Goal: Ask a question

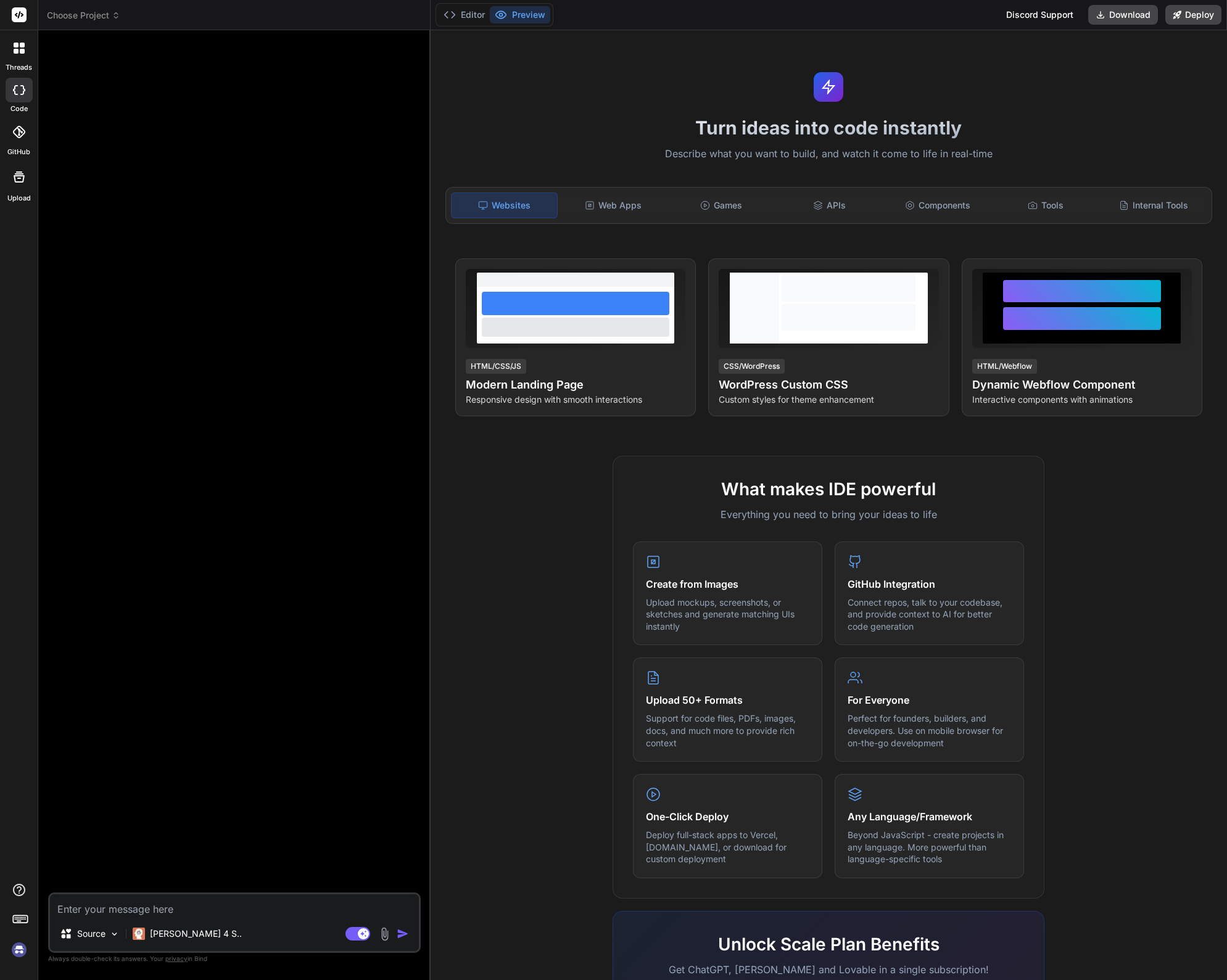
click at [169, 198] on div at bounding box center [235, 467] width 370 height 853
click at [530, 89] on div "Turn ideas into code instantly Describe what you want to build, and watch it co…" at bounding box center [829, 505] width 797 height 950
click at [18, 52] on icon at bounding box center [16, 51] width 5 height 5
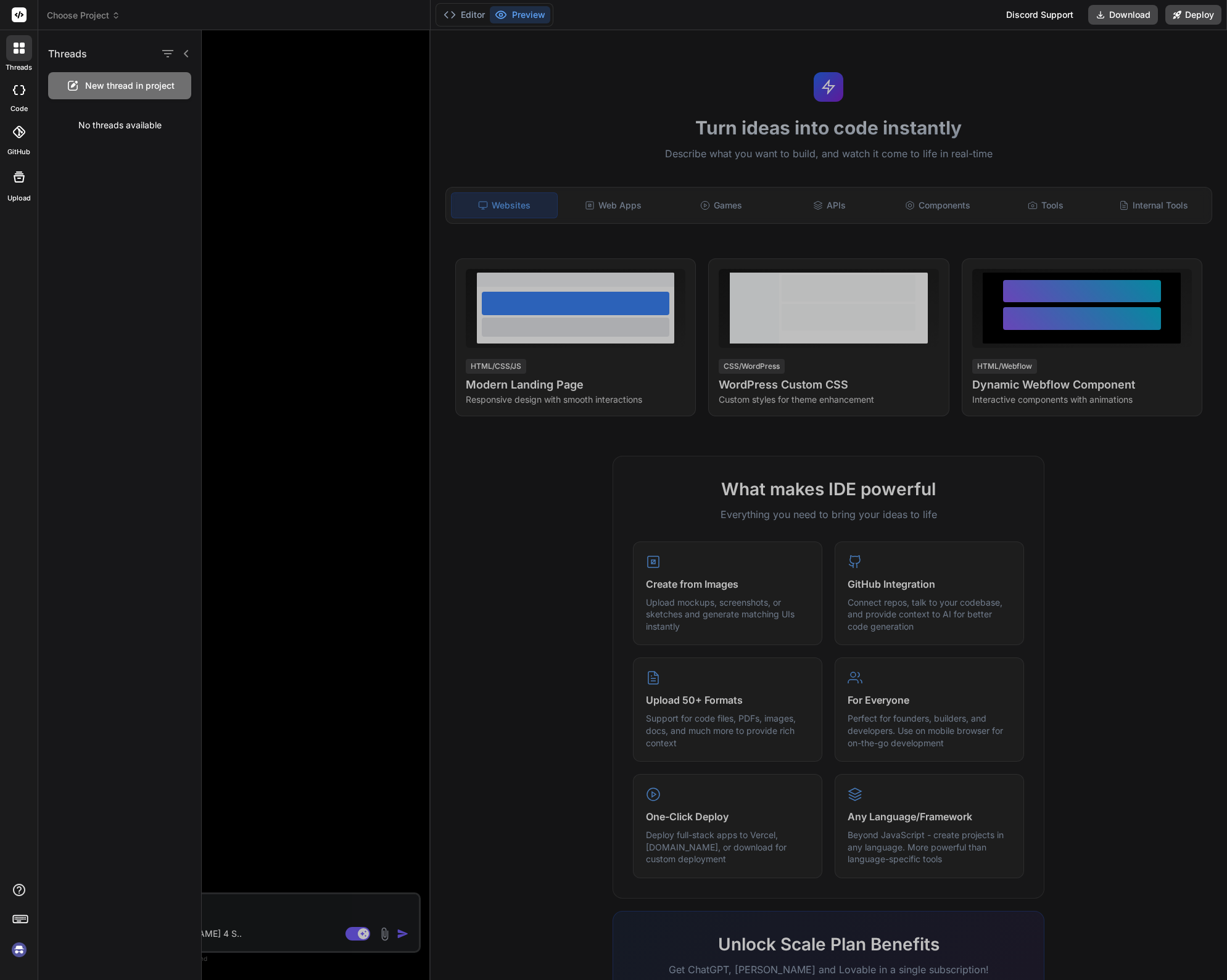
click at [113, 245] on div "Threads New thread in project No threads available" at bounding box center [120, 505] width 164 height 950
click at [571, 82] on div at bounding box center [715, 505] width 1026 height 950
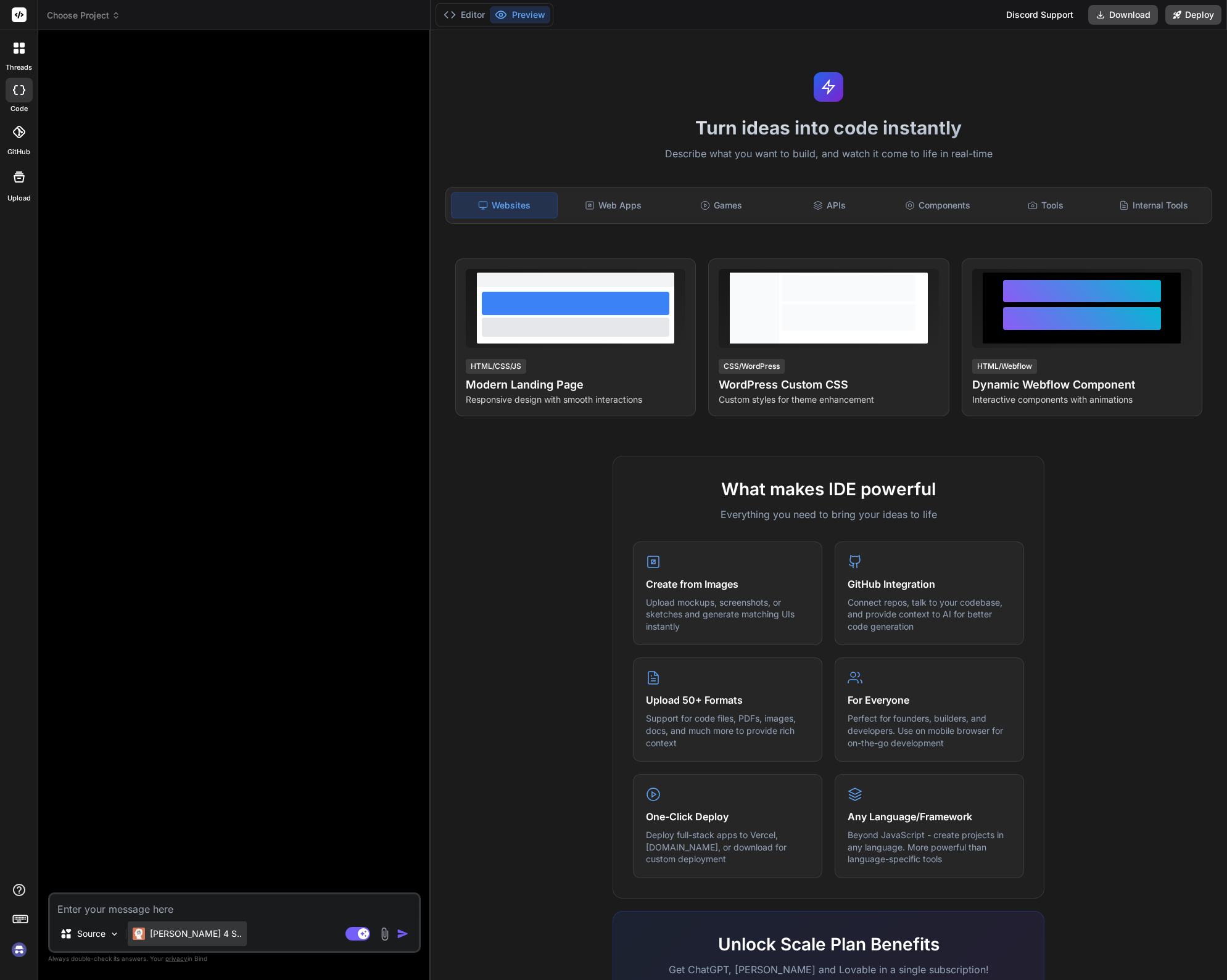
click at [174, 929] on p "Claude 4 S.." at bounding box center [196, 934] width 92 height 12
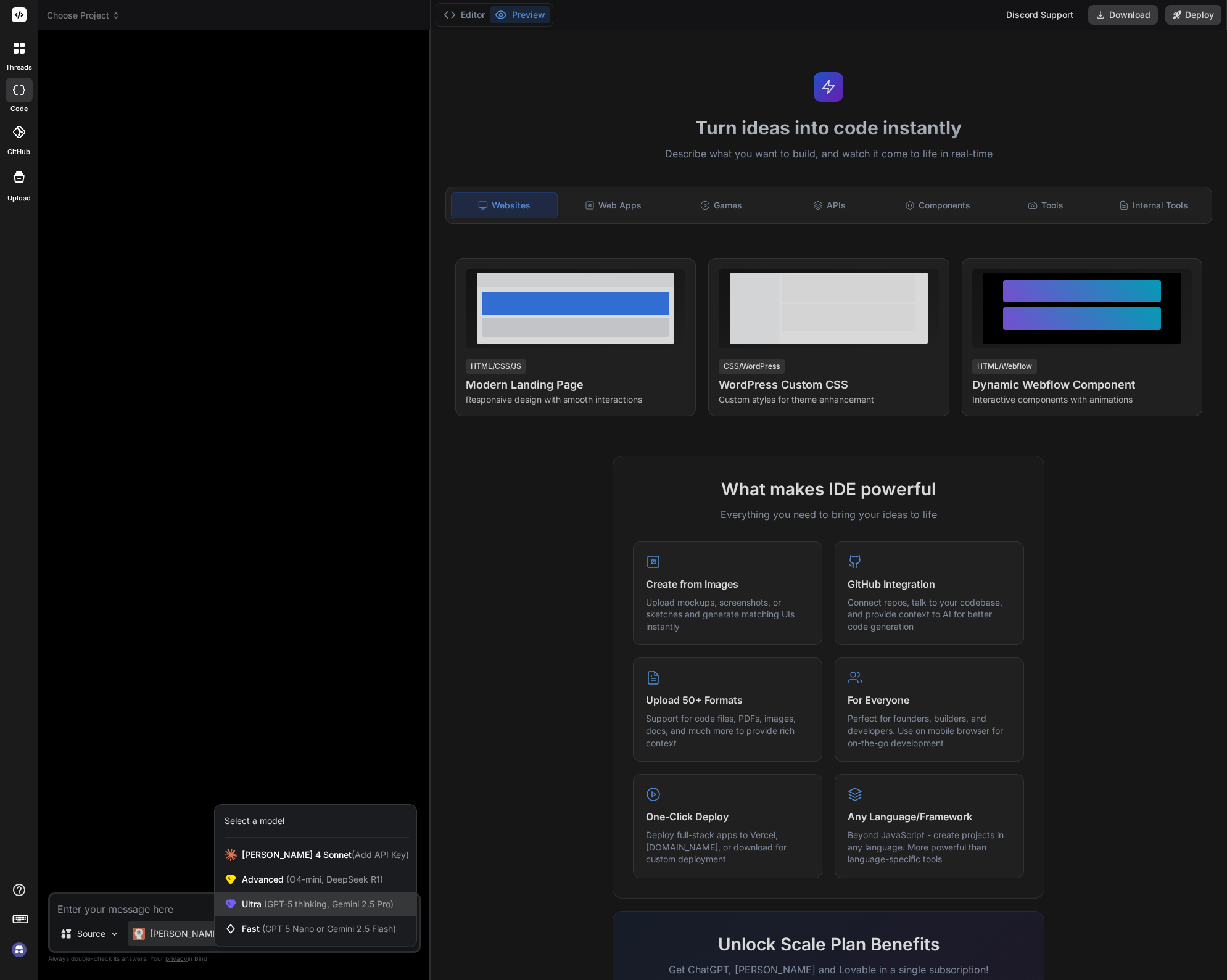
click at [343, 905] on span "(GPT-5 thinking, Gemini 2.5 Pro)" at bounding box center [327, 904] width 132 height 11
type textarea "x"
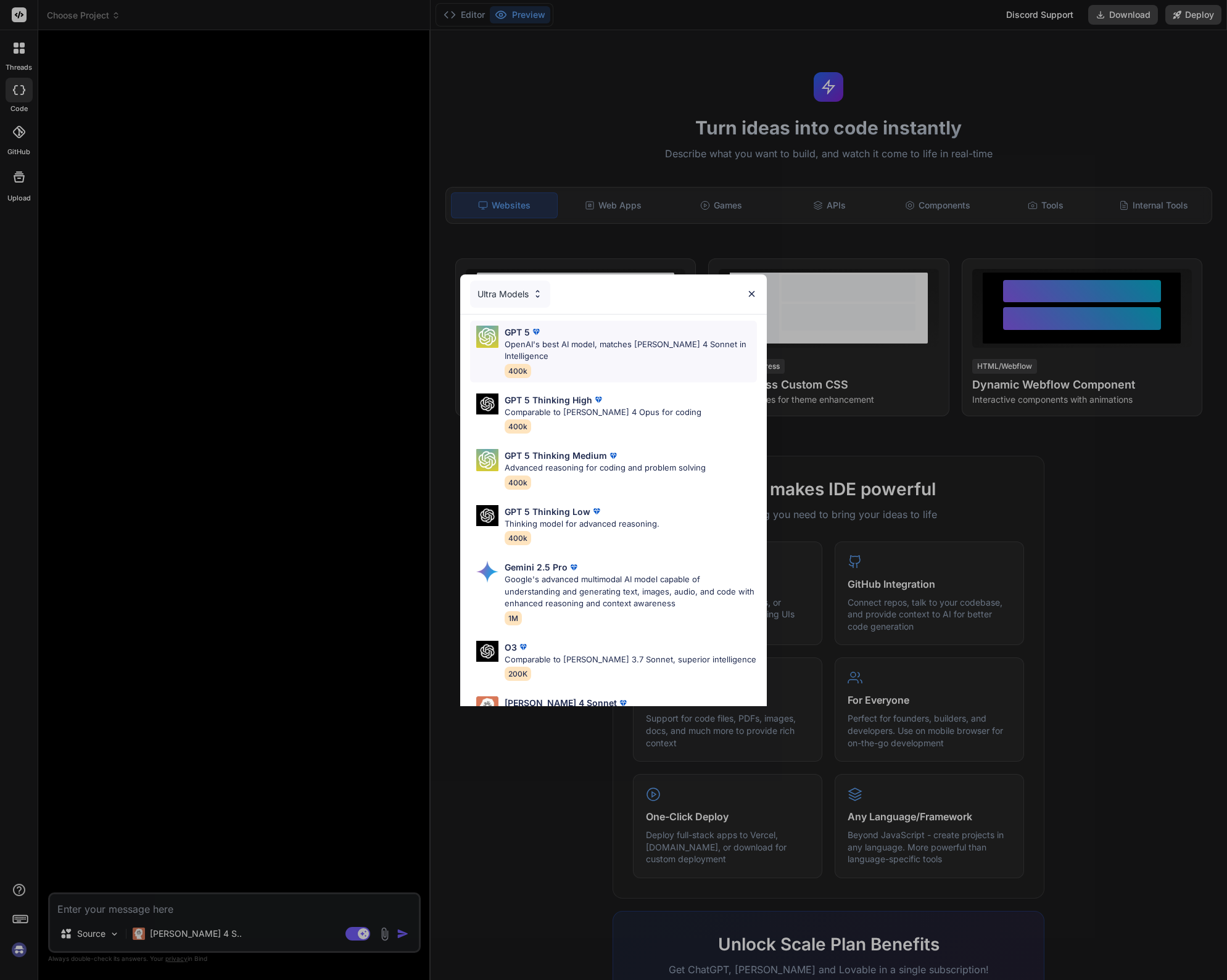
click at [631, 349] on p "OpenAI's best AI model, matches [PERSON_NAME] 4 Sonnet in Intelligence" at bounding box center [631, 350] width 253 height 24
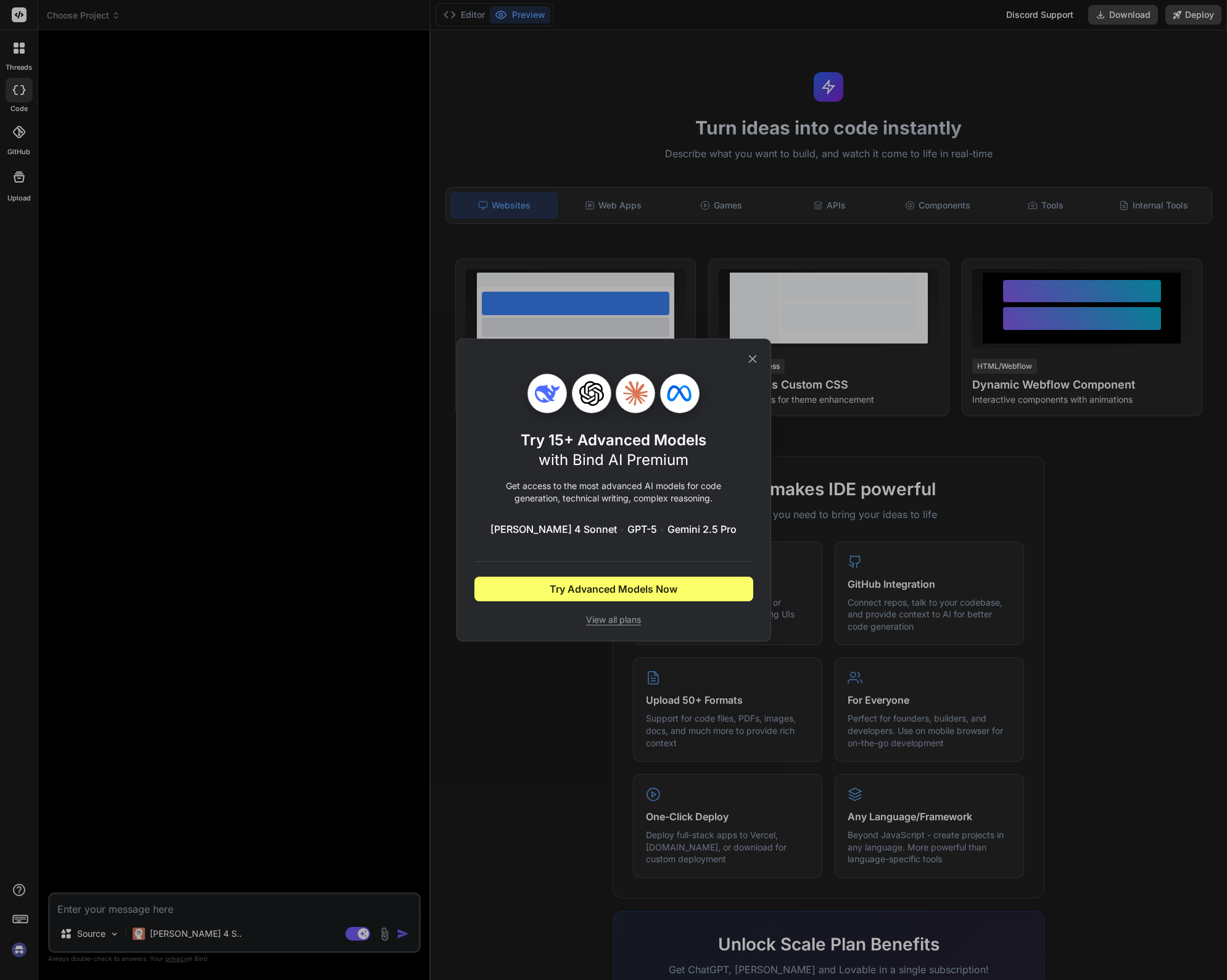
click at [752, 362] on icon at bounding box center [753, 359] width 14 height 14
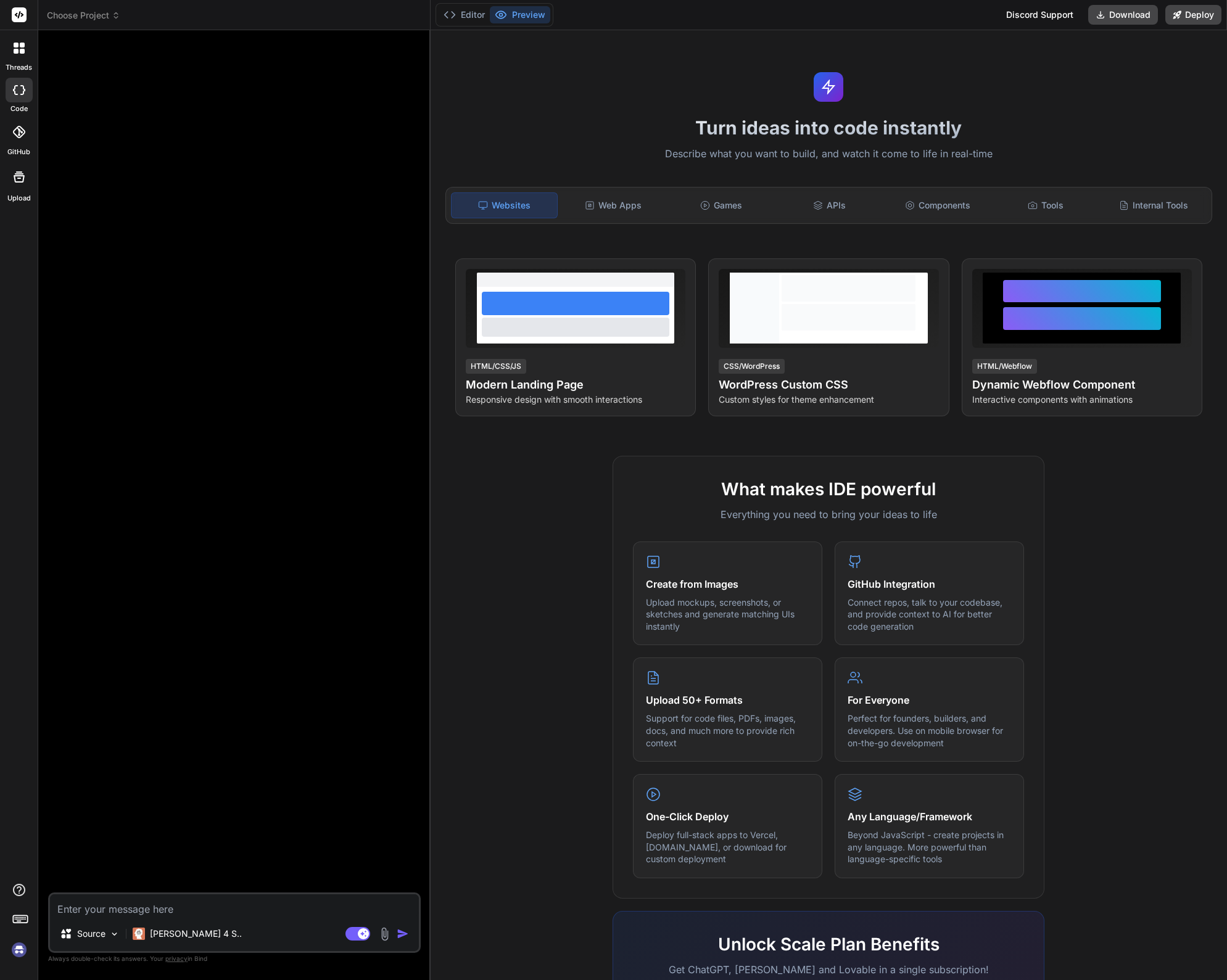
click at [26, 11] on rect at bounding box center [19, 14] width 15 height 15
click at [19, 14] on icon at bounding box center [19, 14] width 15 height 15
click at [17, 47] on icon at bounding box center [16, 45] width 5 height 5
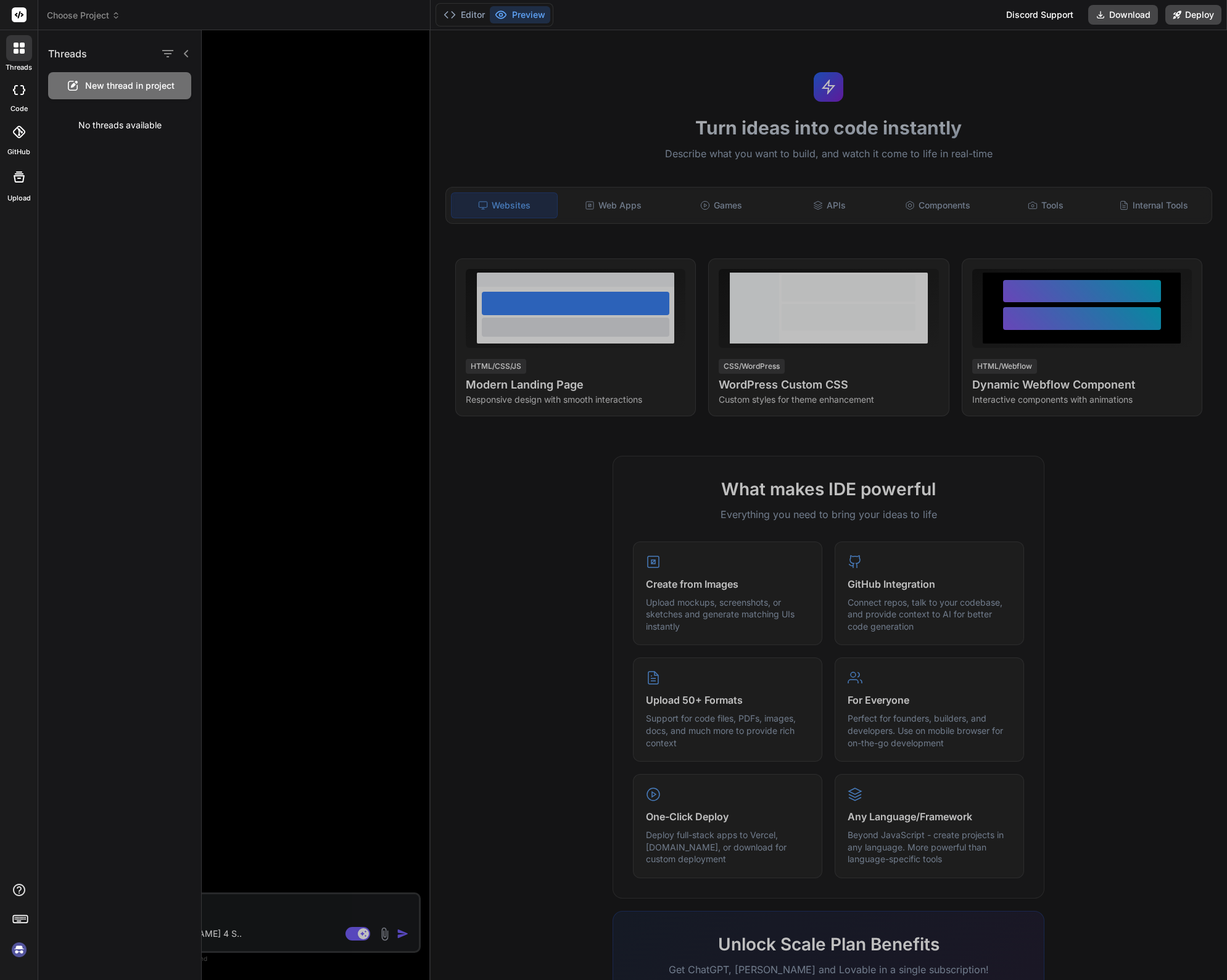
click at [20, 94] on icon at bounding box center [22, 90] width 5 height 10
type textarea "x"
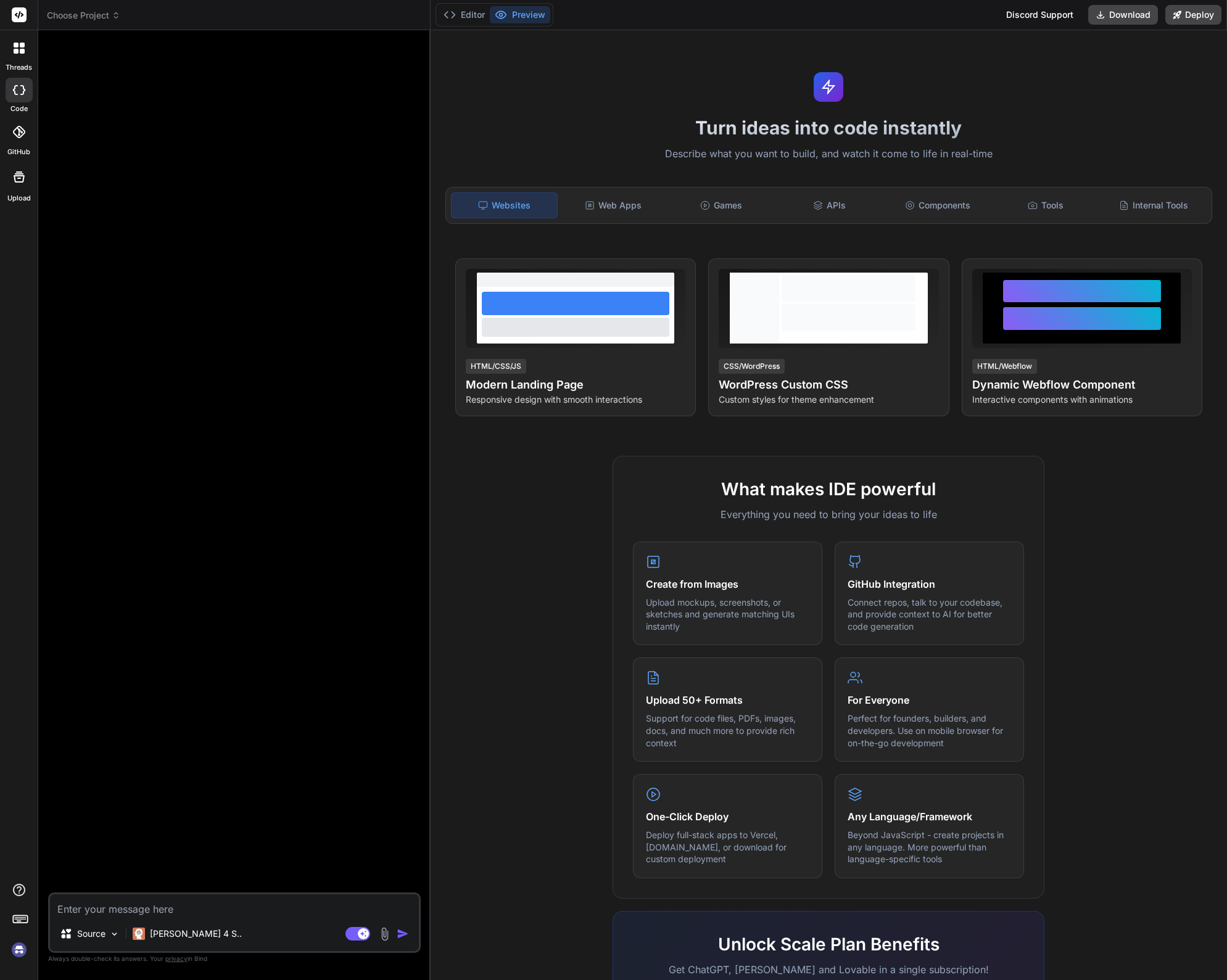
click at [12, 141] on div at bounding box center [19, 132] width 27 height 27
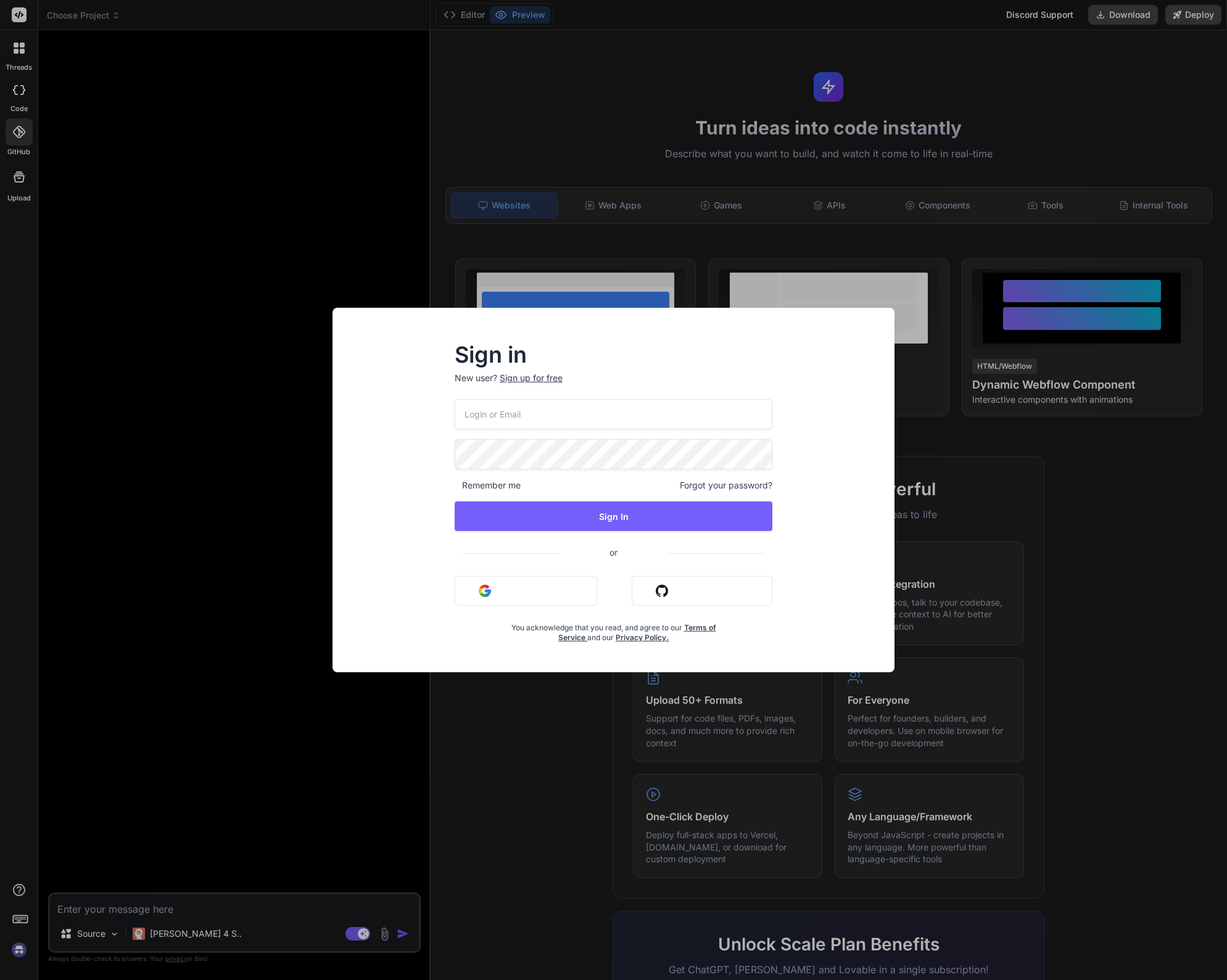
click at [439, 228] on div "Sign in New user? Sign up for free Remember me Forgot your password? Sign In or…" at bounding box center [614, 490] width 1227 height 980
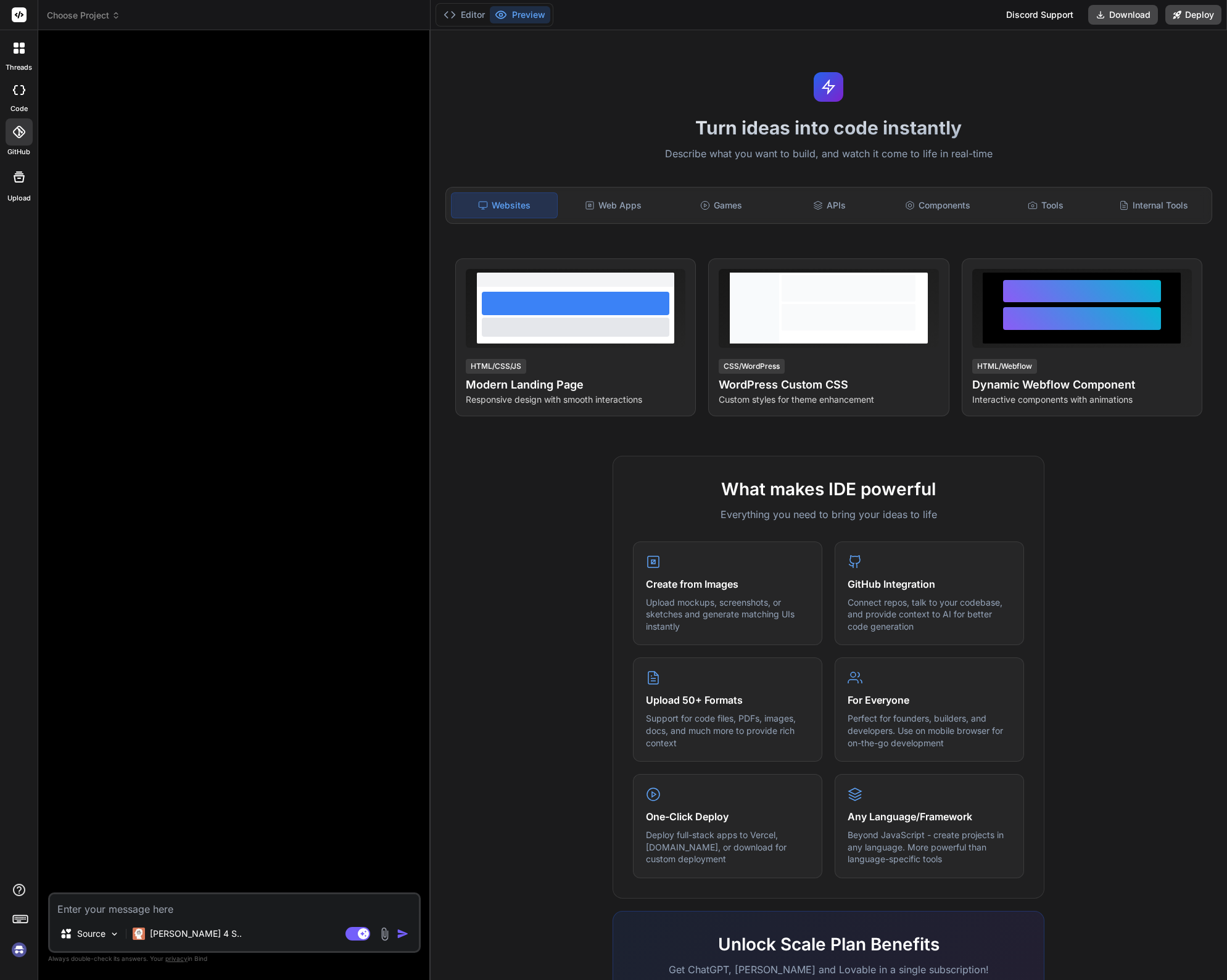
click at [22, 139] on div at bounding box center [19, 132] width 27 height 27
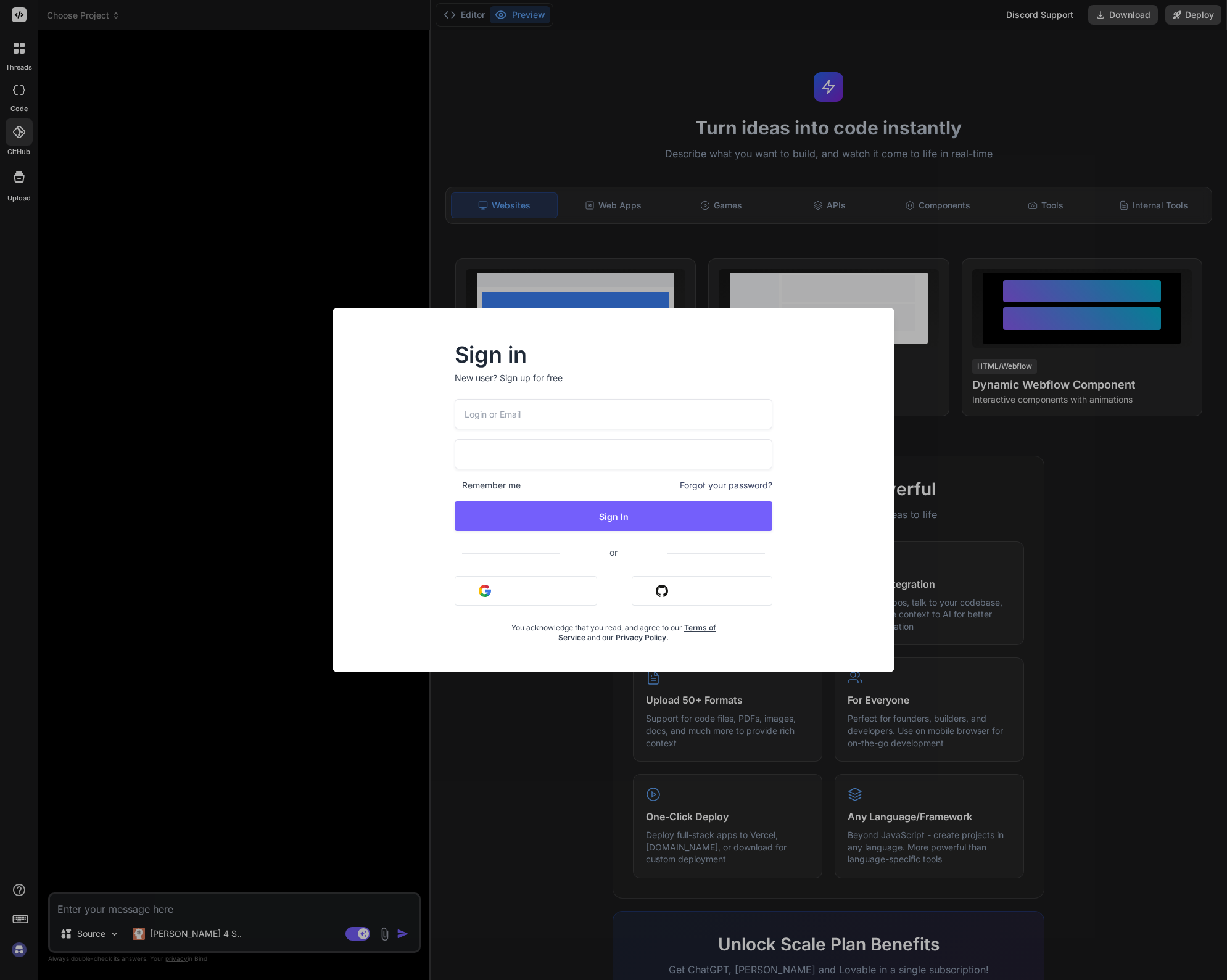
drag, startPoint x: 170, startPoint y: 152, endPoint x: 261, endPoint y: 236, distance: 123.8
click at [170, 152] on div "Sign in New user? Sign up for free Remember me Forgot your password? Sign In or…" at bounding box center [614, 490] width 1227 height 980
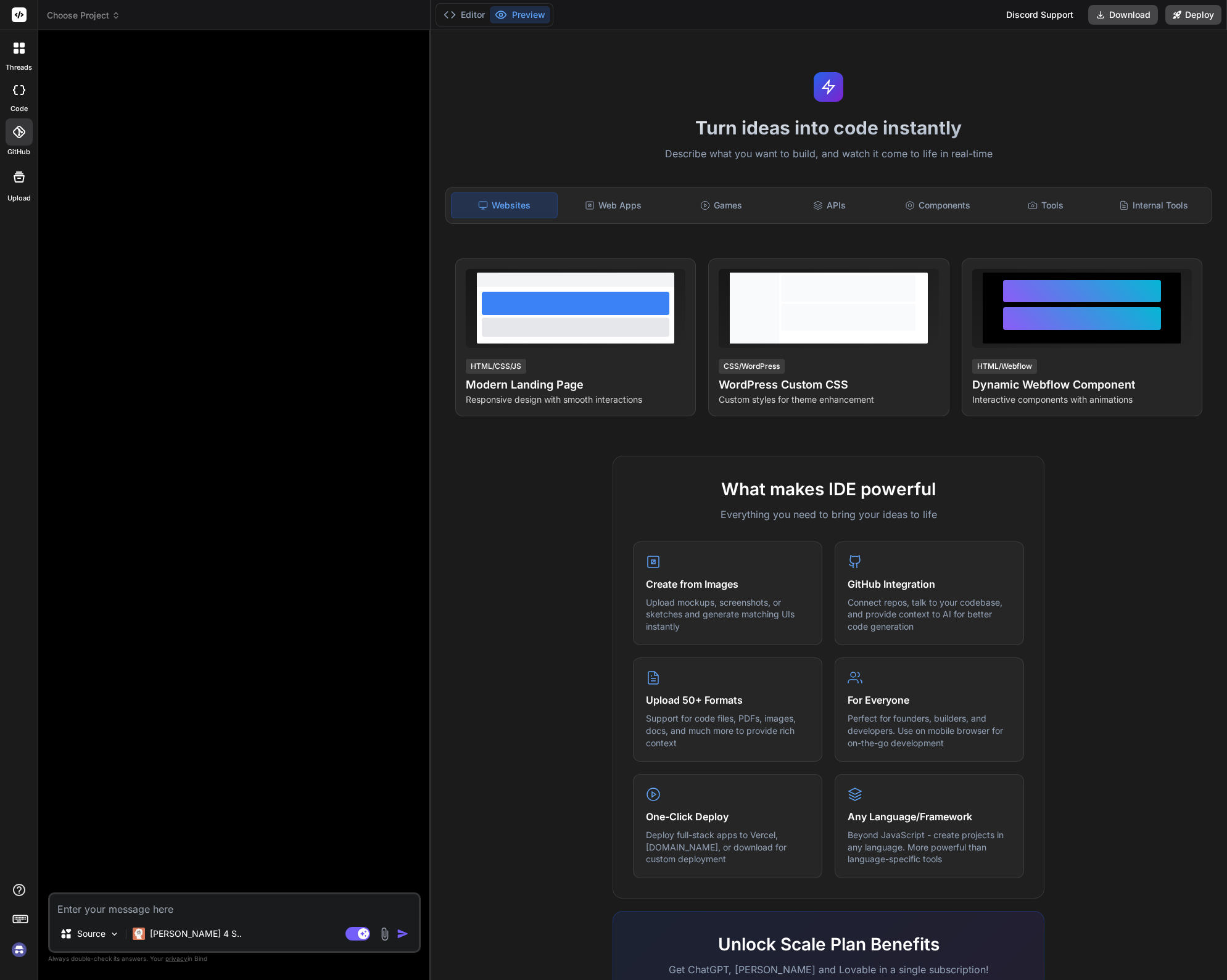
click at [74, 19] on span "Choose Project" at bounding box center [84, 15] width 74 height 12
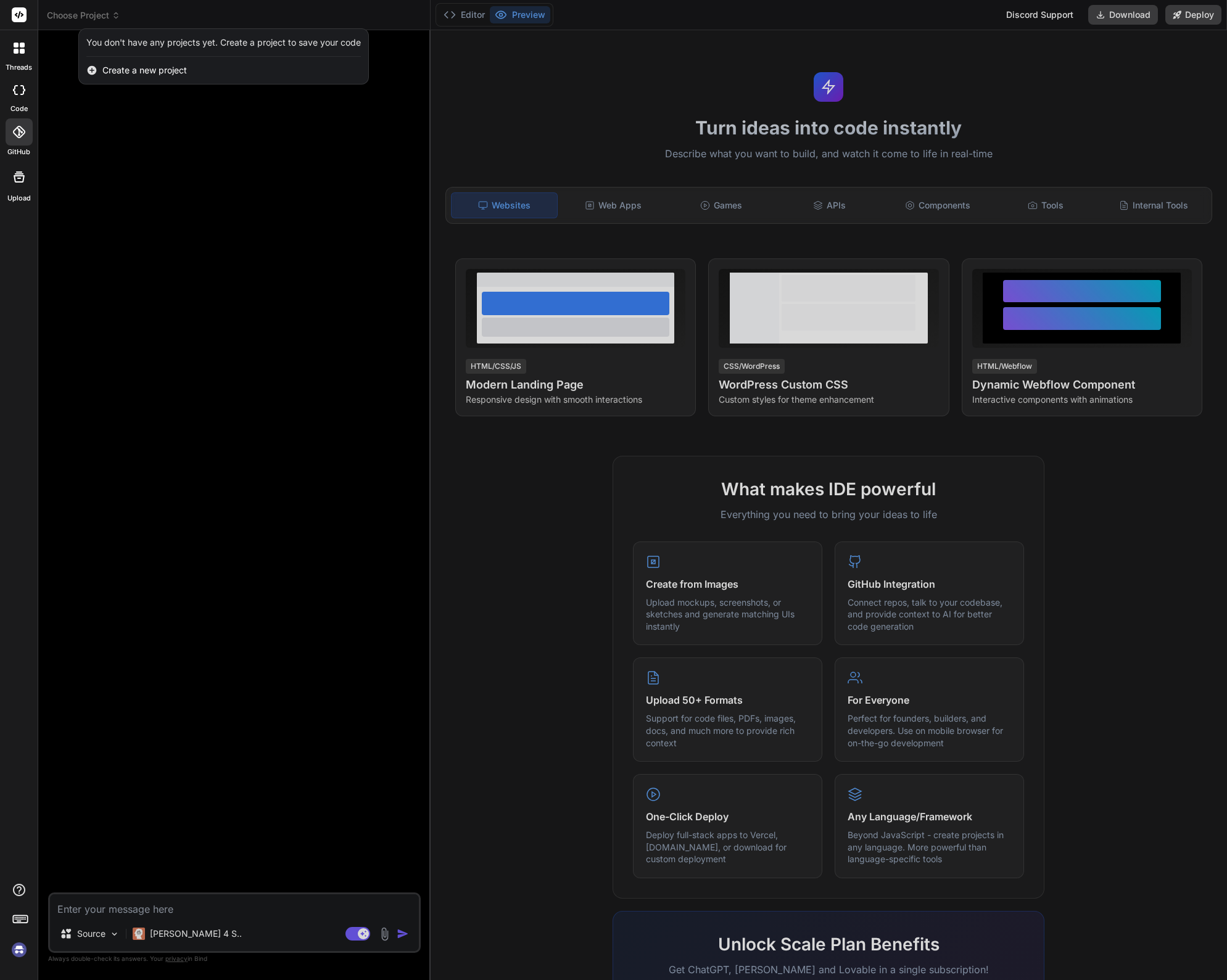
click at [205, 239] on div at bounding box center [614, 490] width 1227 height 980
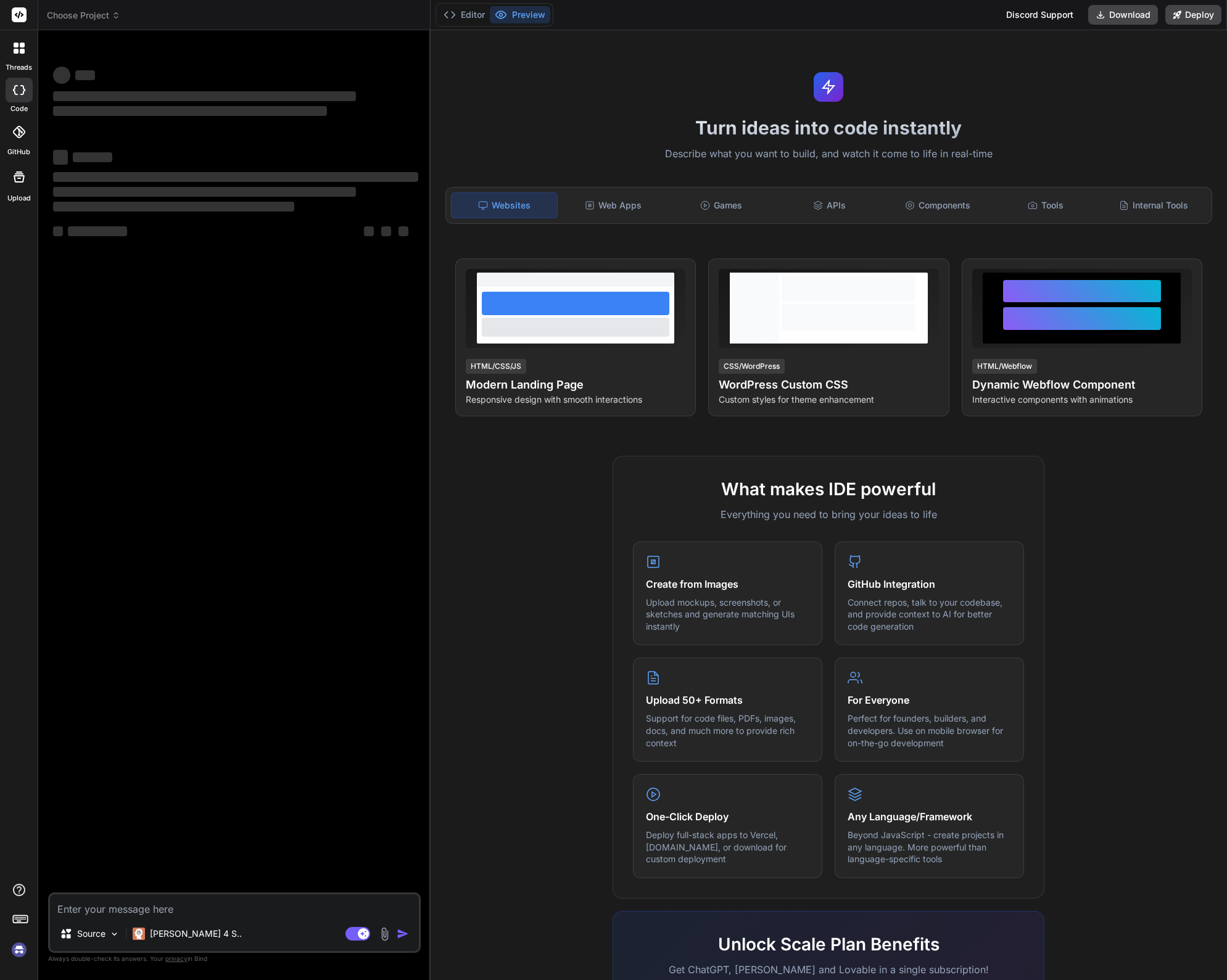
type textarea "x"
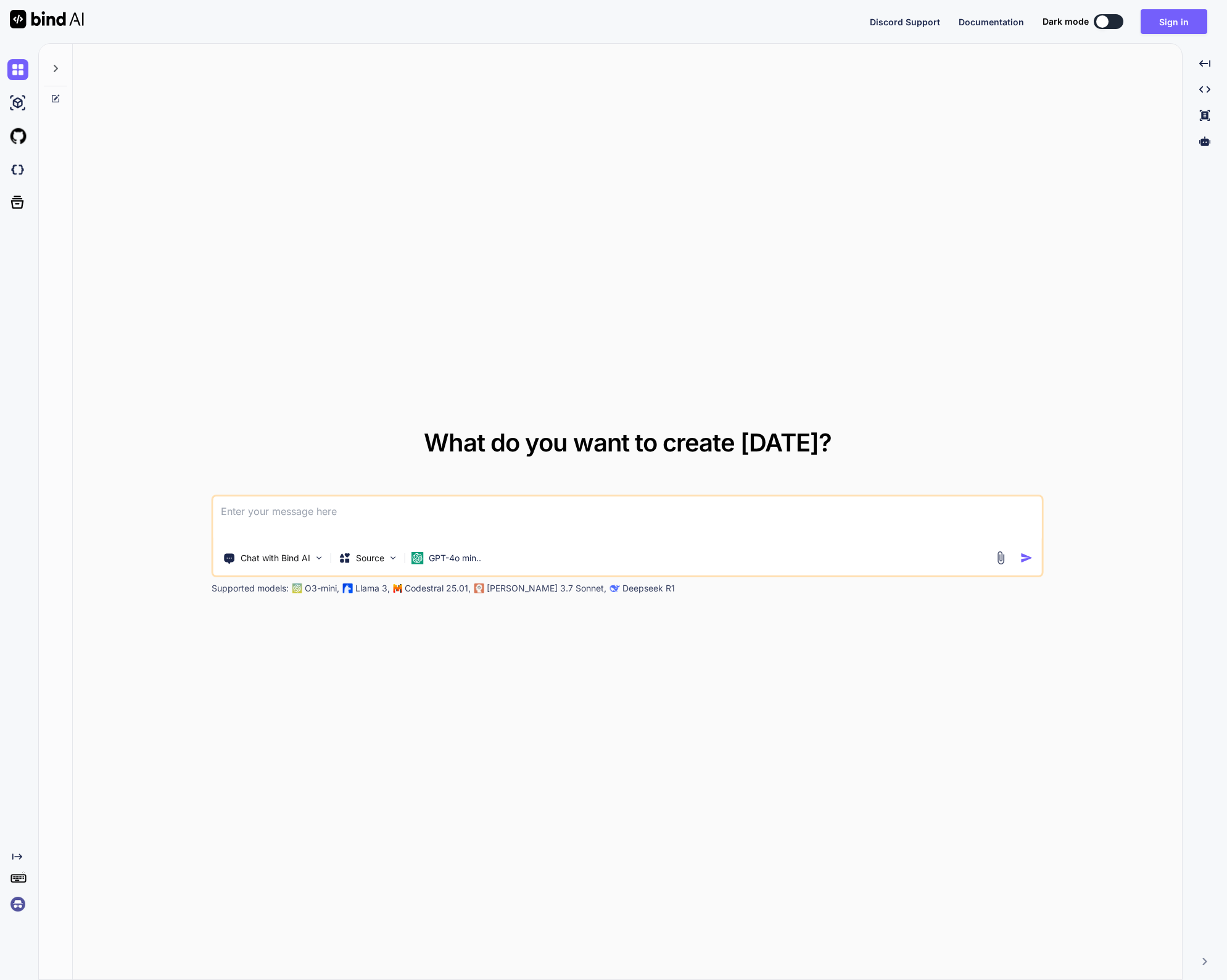
click at [321, 182] on div "What do you want to create [DATE]? Chat with Bind AI Source GPT-4o min.. Suppor…" at bounding box center [627, 512] width 1109 height 937
click at [1163, 21] on button "Sign in" at bounding box center [1174, 22] width 66 height 25
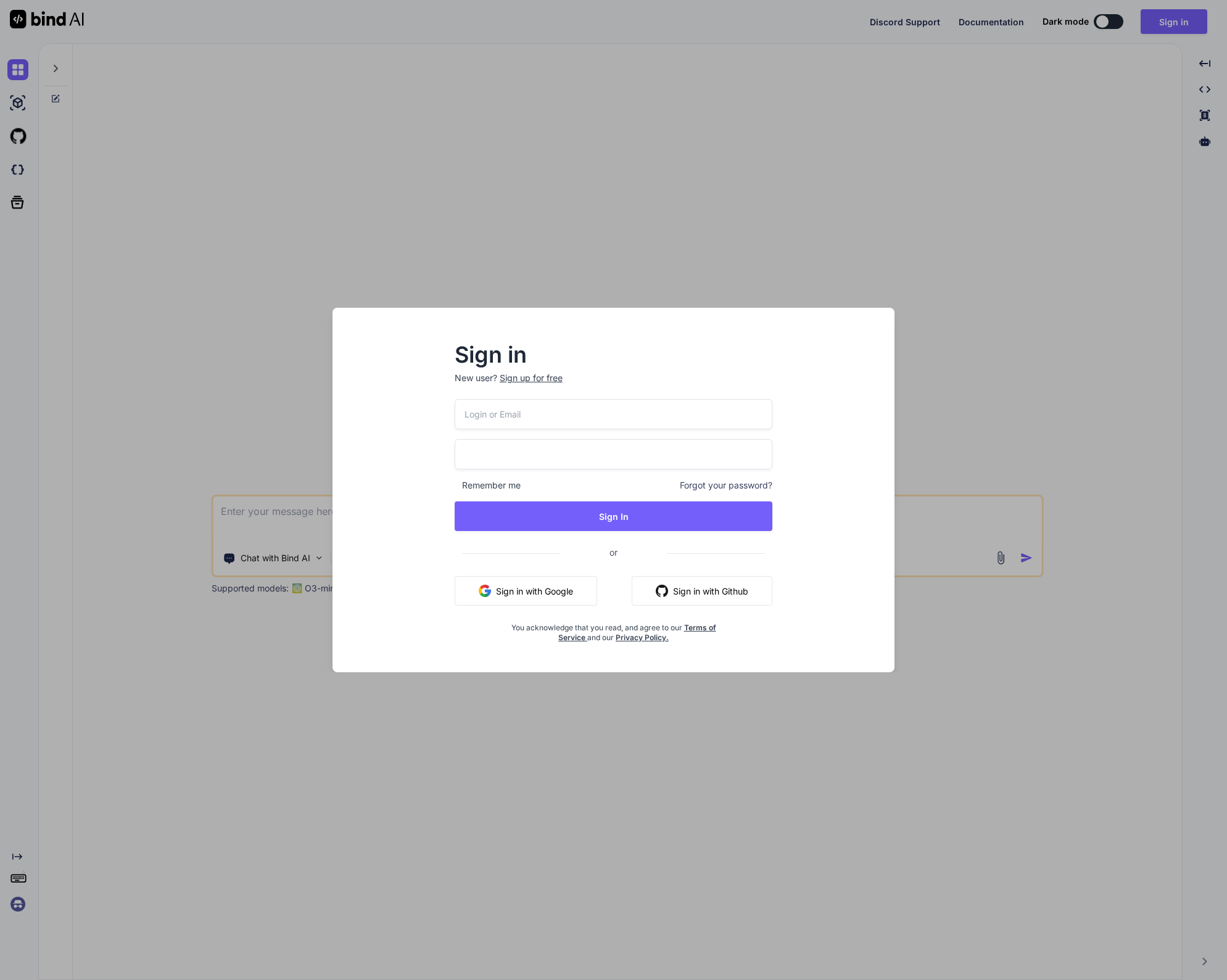
click at [538, 598] on button "Sign in with Google" at bounding box center [525, 591] width 142 height 30
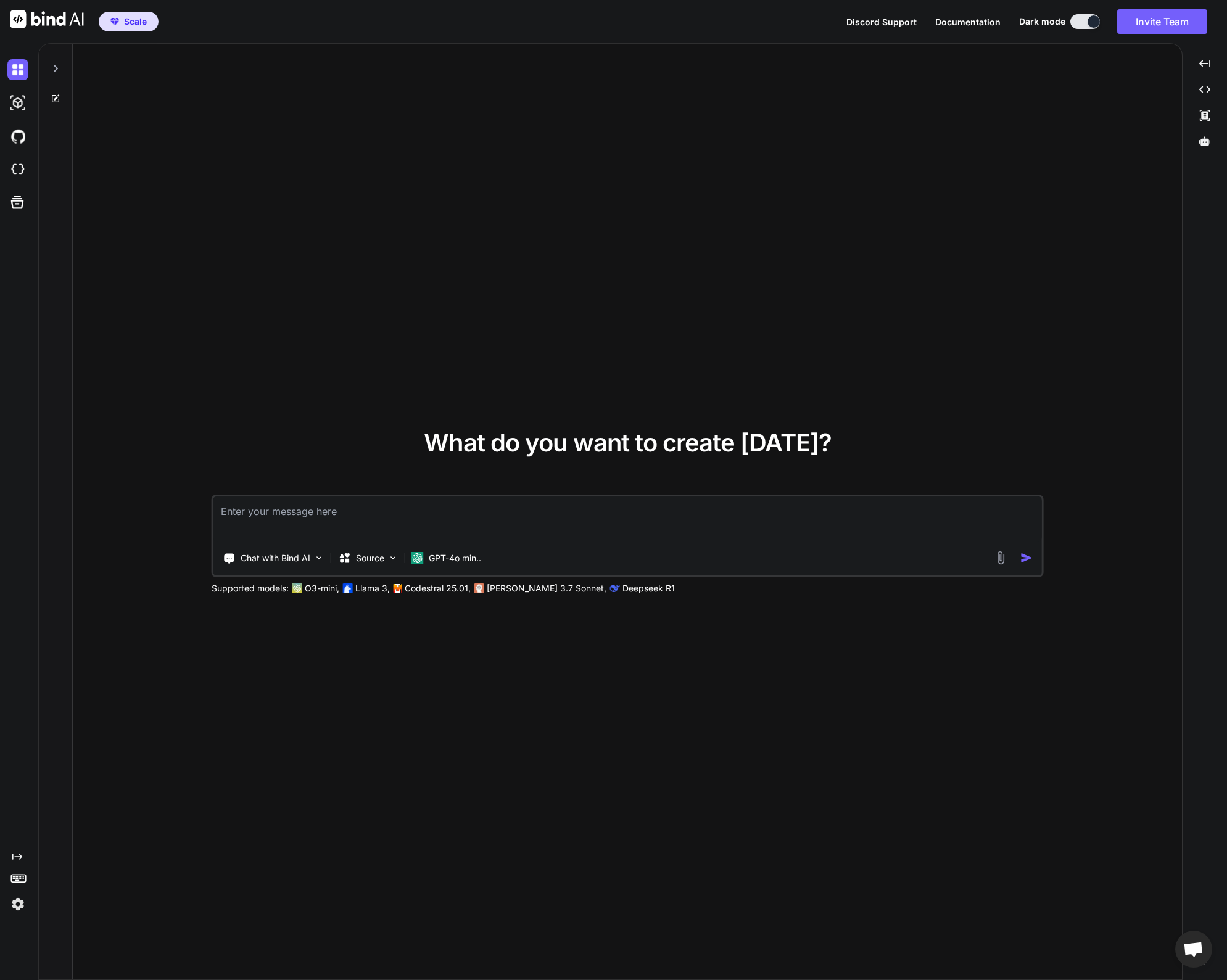
click at [378, 510] on textarea at bounding box center [628, 519] width 829 height 45
type textarea "y"
type textarea "Y"
type textarea "Напиши мне ответ на следуюшм"
click at [542, 509] on textarea "Напиши мне ответ на следуюшм" at bounding box center [628, 519] width 829 height 45
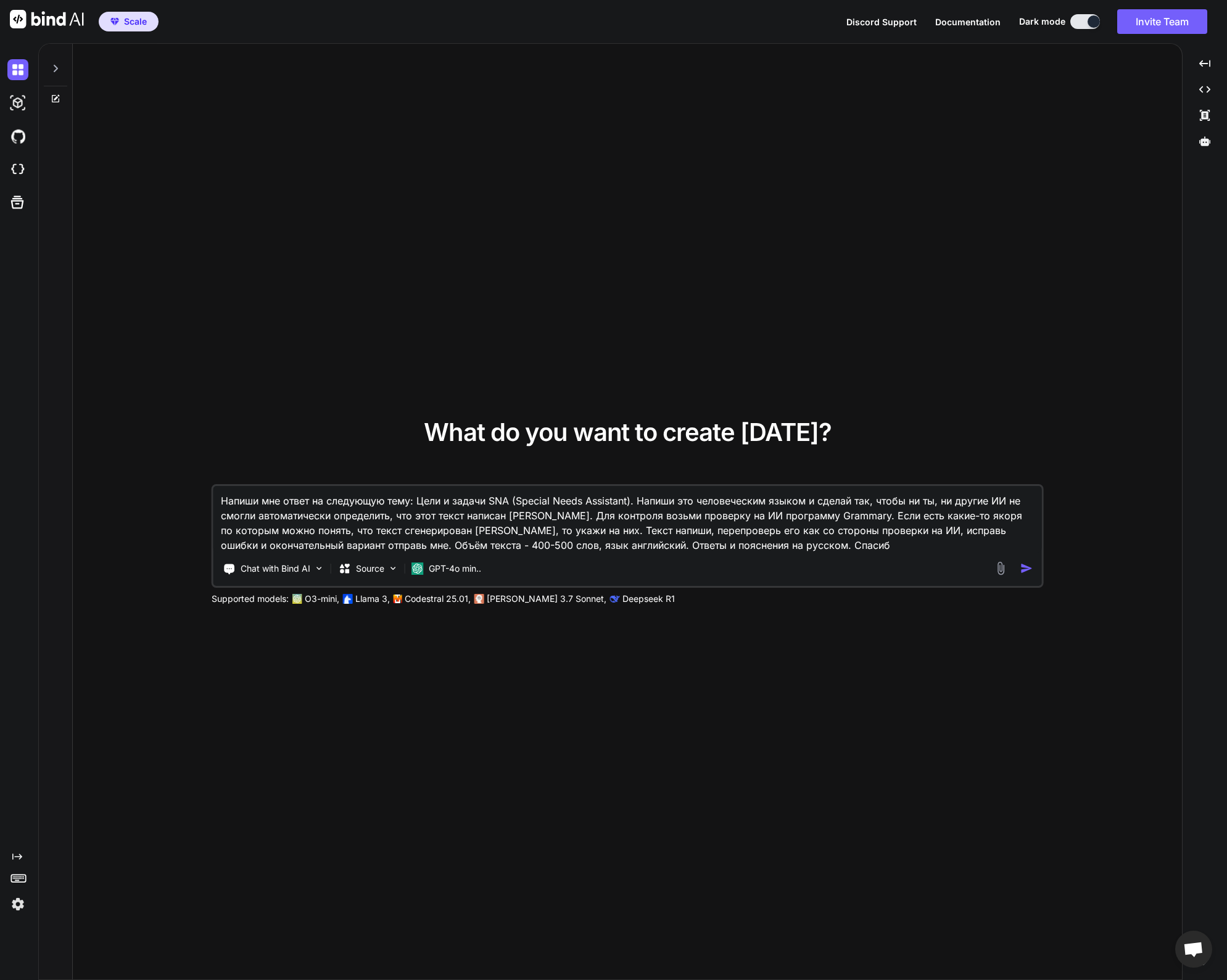
type textarea "Напиши мне ответ на следующую тему: Цели и задачи SNA (Special Needs Assistant)…"
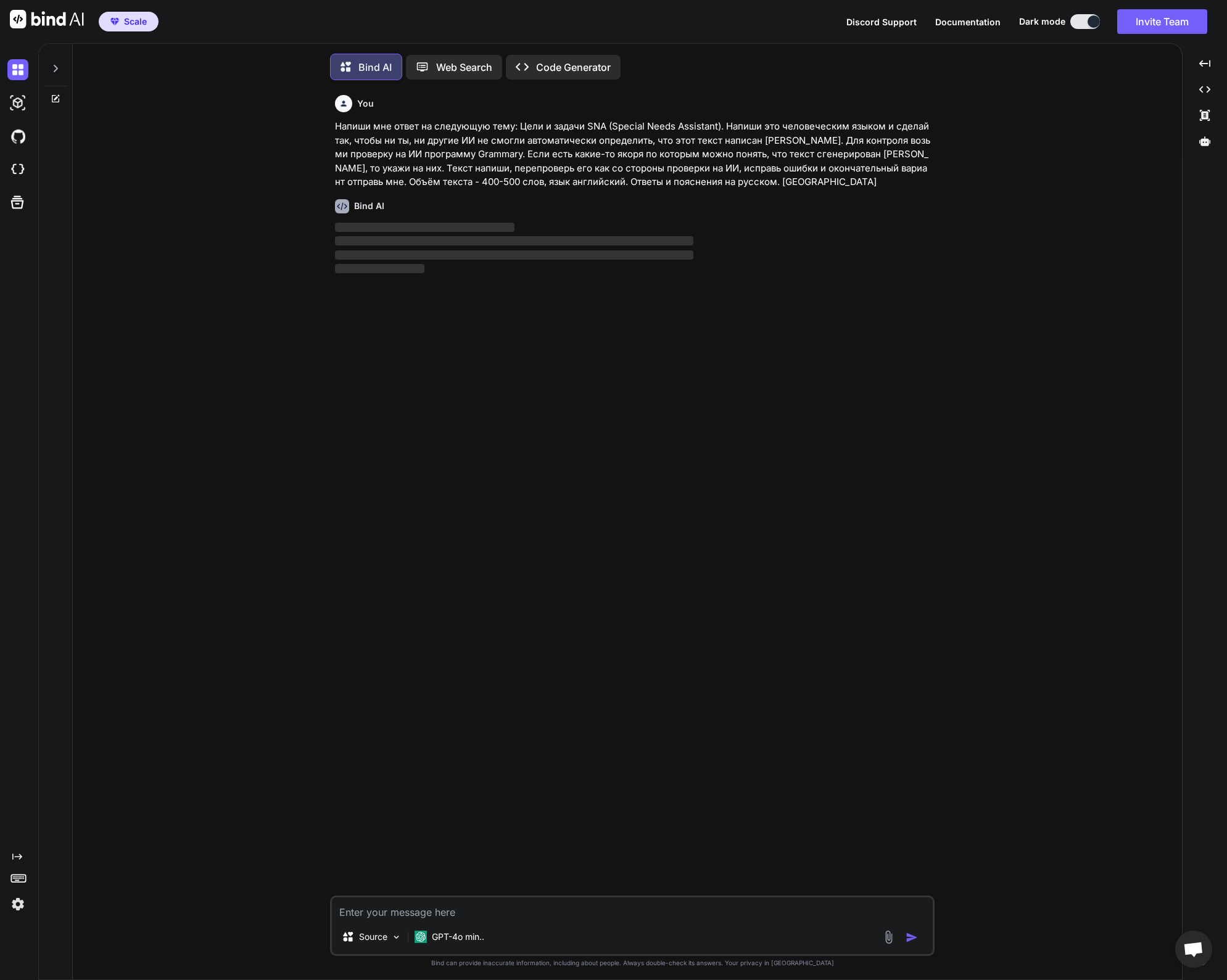
scroll to position [6, 0]
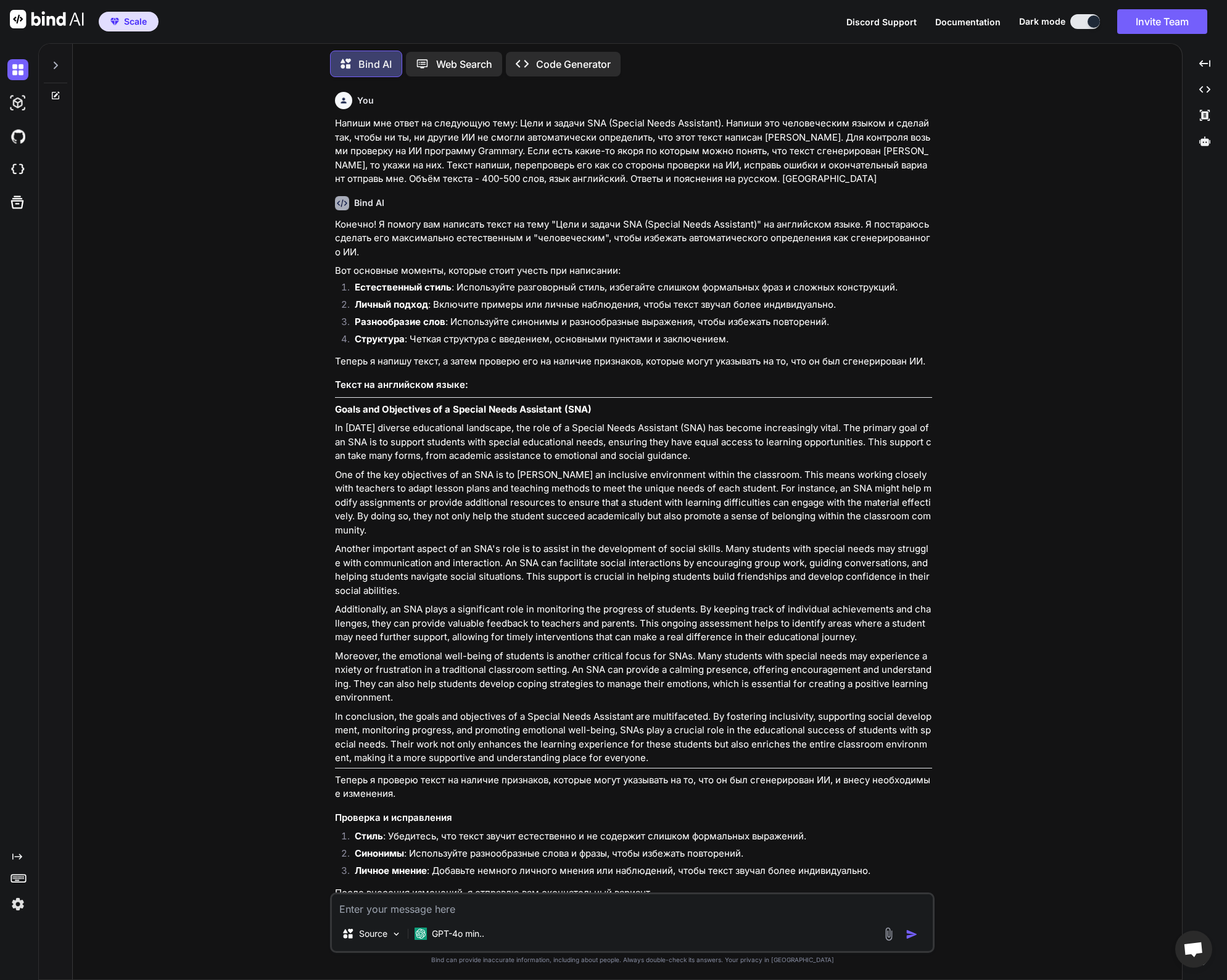
click at [474, 565] on p "Another important aspect of an SNA's role is to assist in the development of so…" at bounding box center [634, 569] width 598 height 56
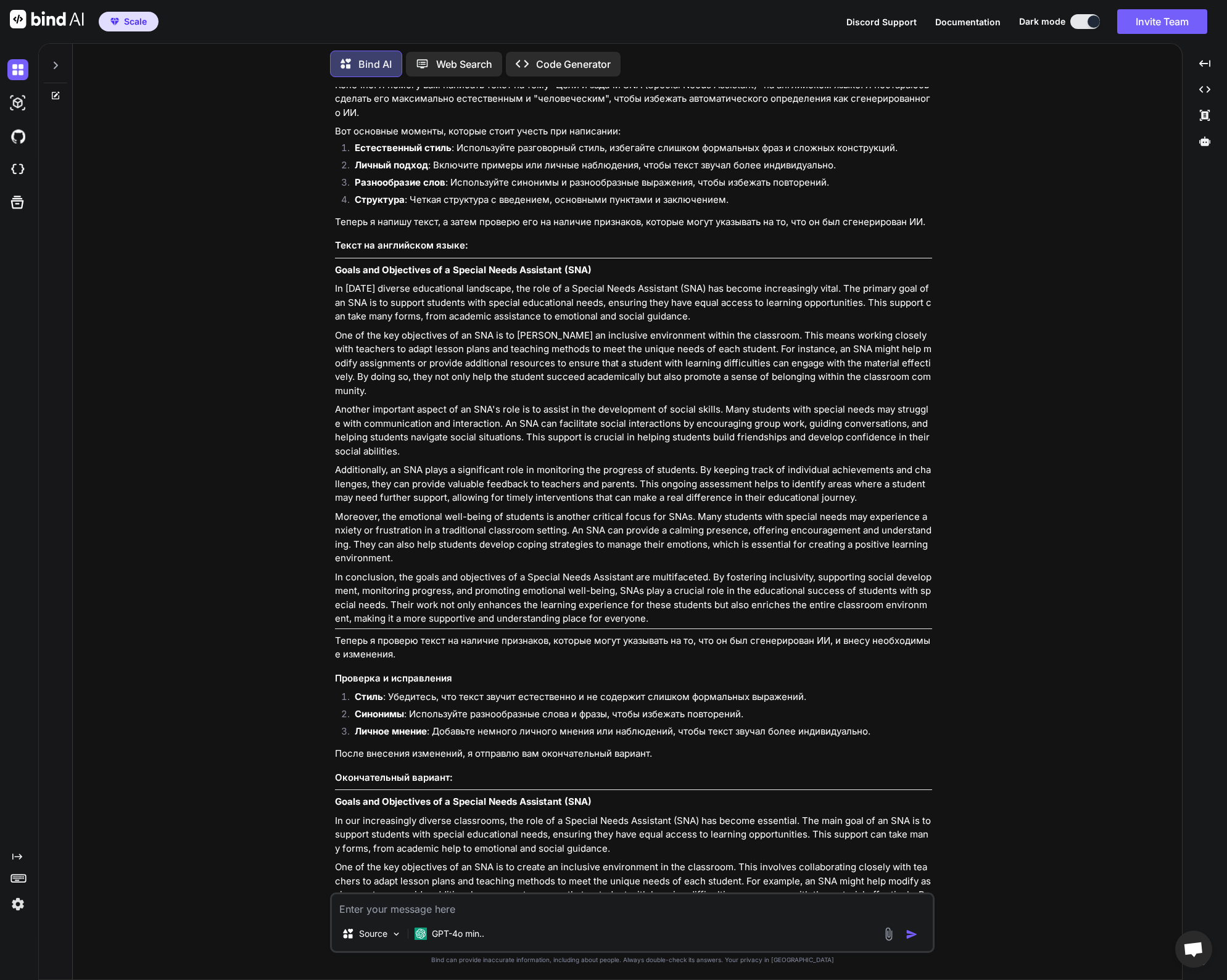
scroll to position [158, 0]
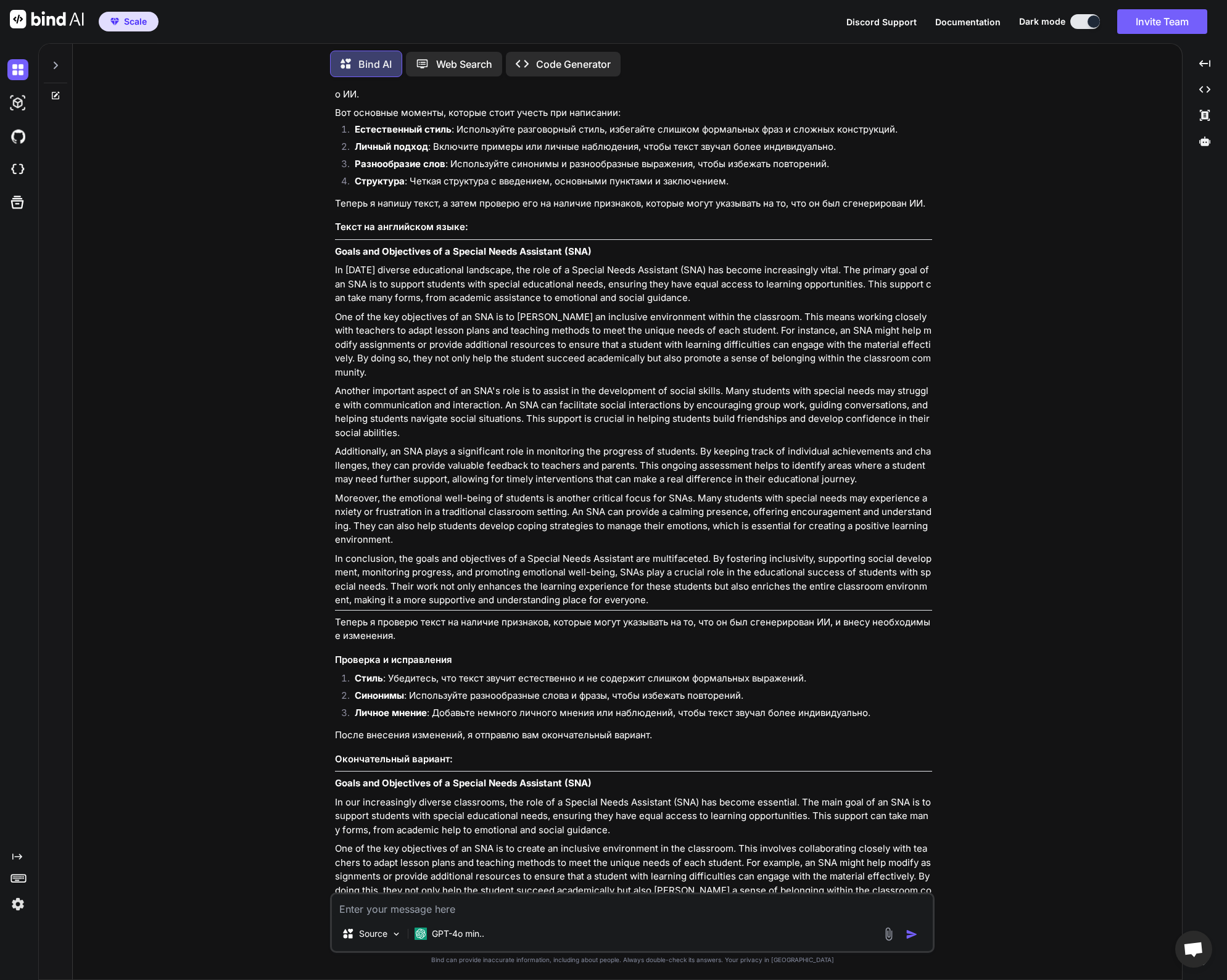
click at [261, 581] on div "You Напиши мне ответ на следующую тему: Цели и задачи SNA (Special Needs Assist…" at bounding box center [633, 533] width 1100 height 893
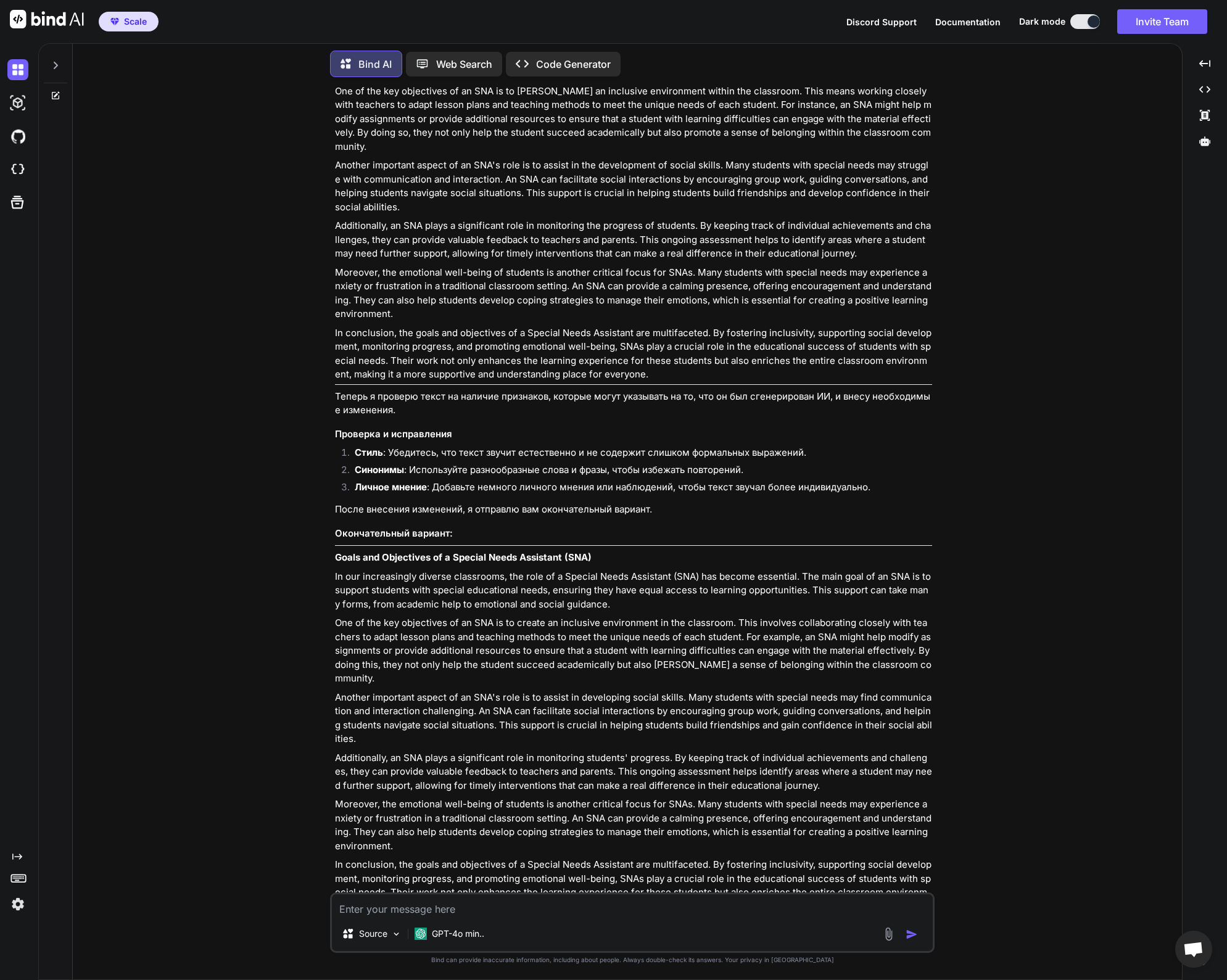
scroll to position [435, 0]
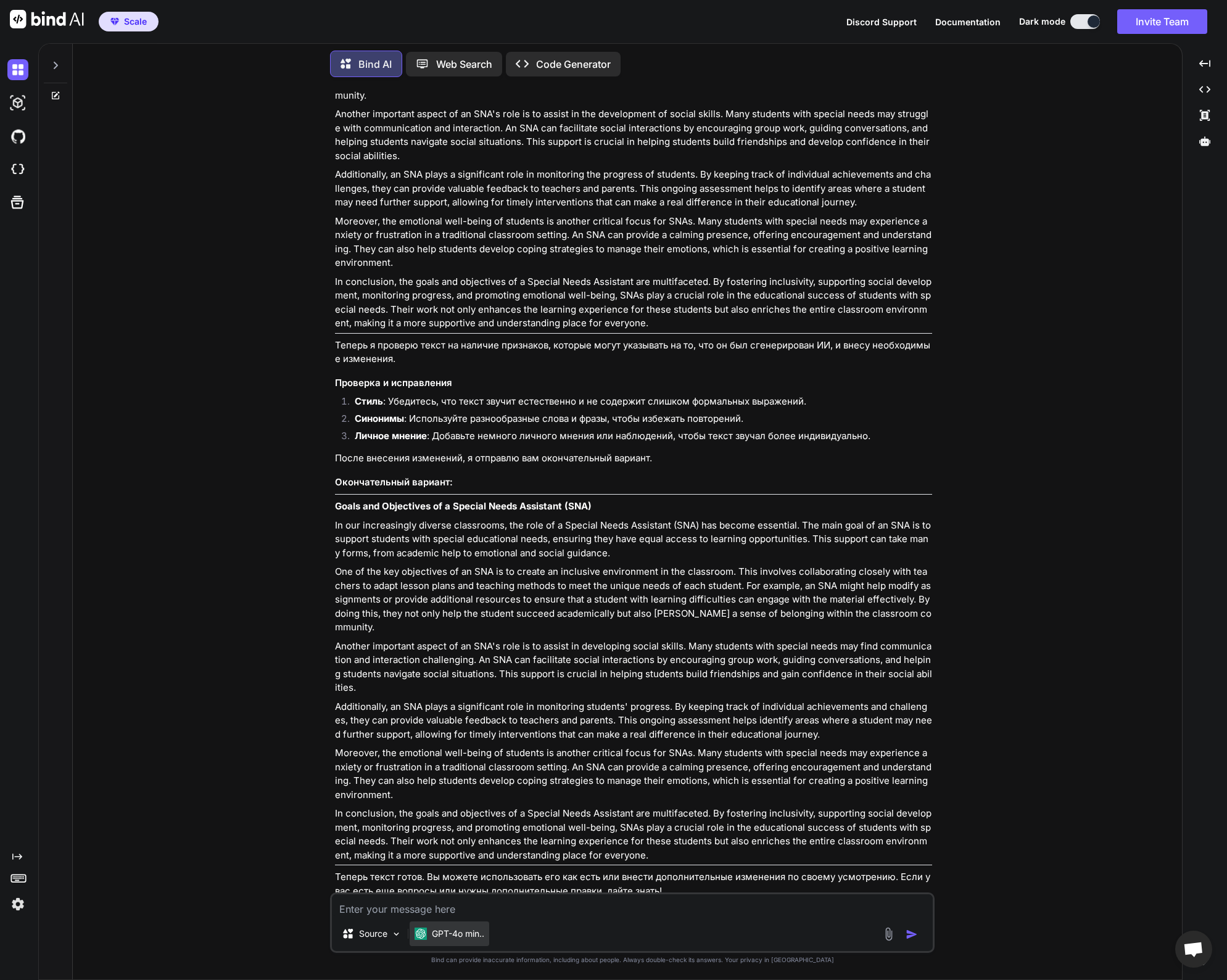
click at [470, 932] on p "GPT-4o min.." at bounding box center [458, 934] width 53 height 12
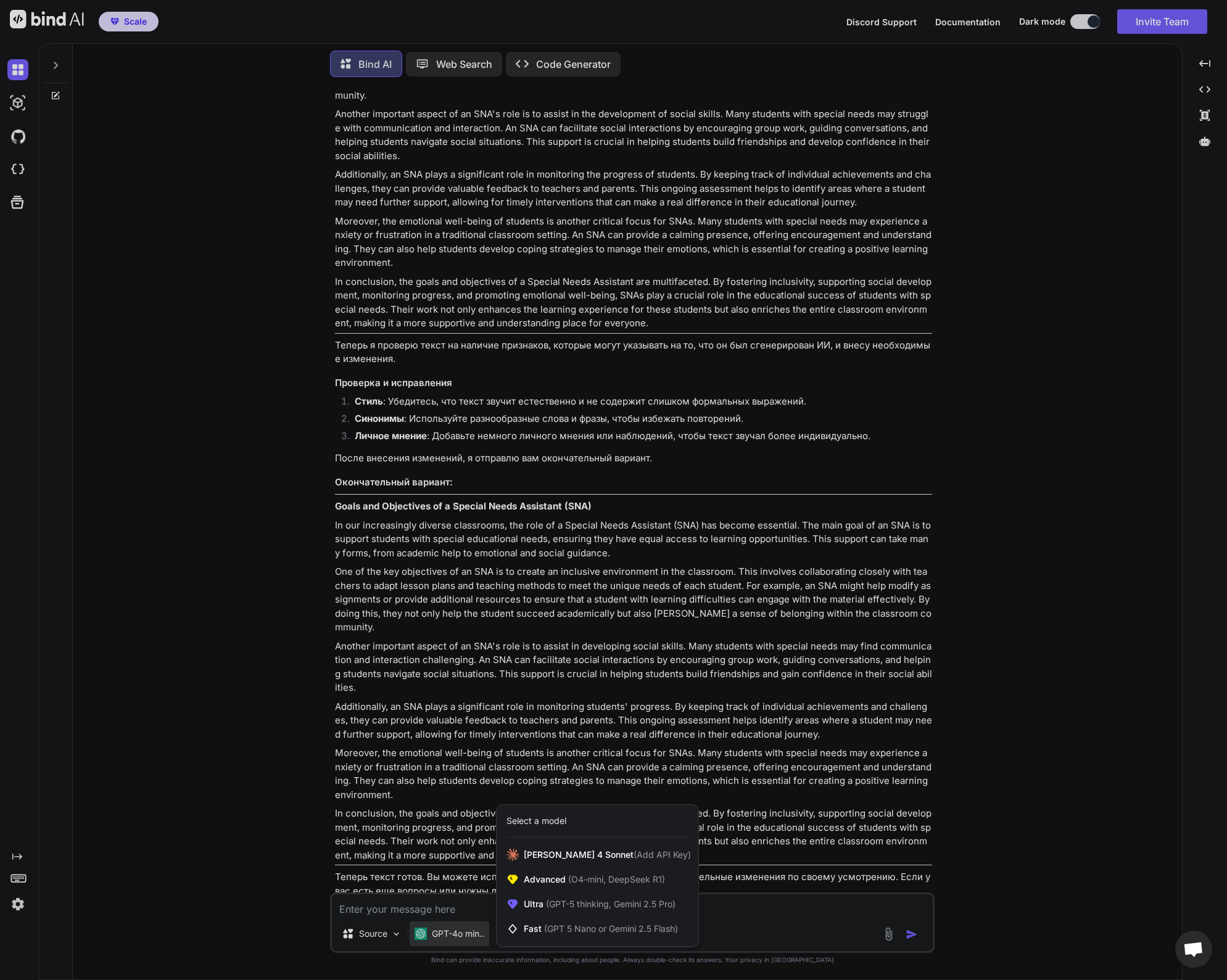
click at [196, 719] on div at bounding box center [614, 490] width 1227 height 980
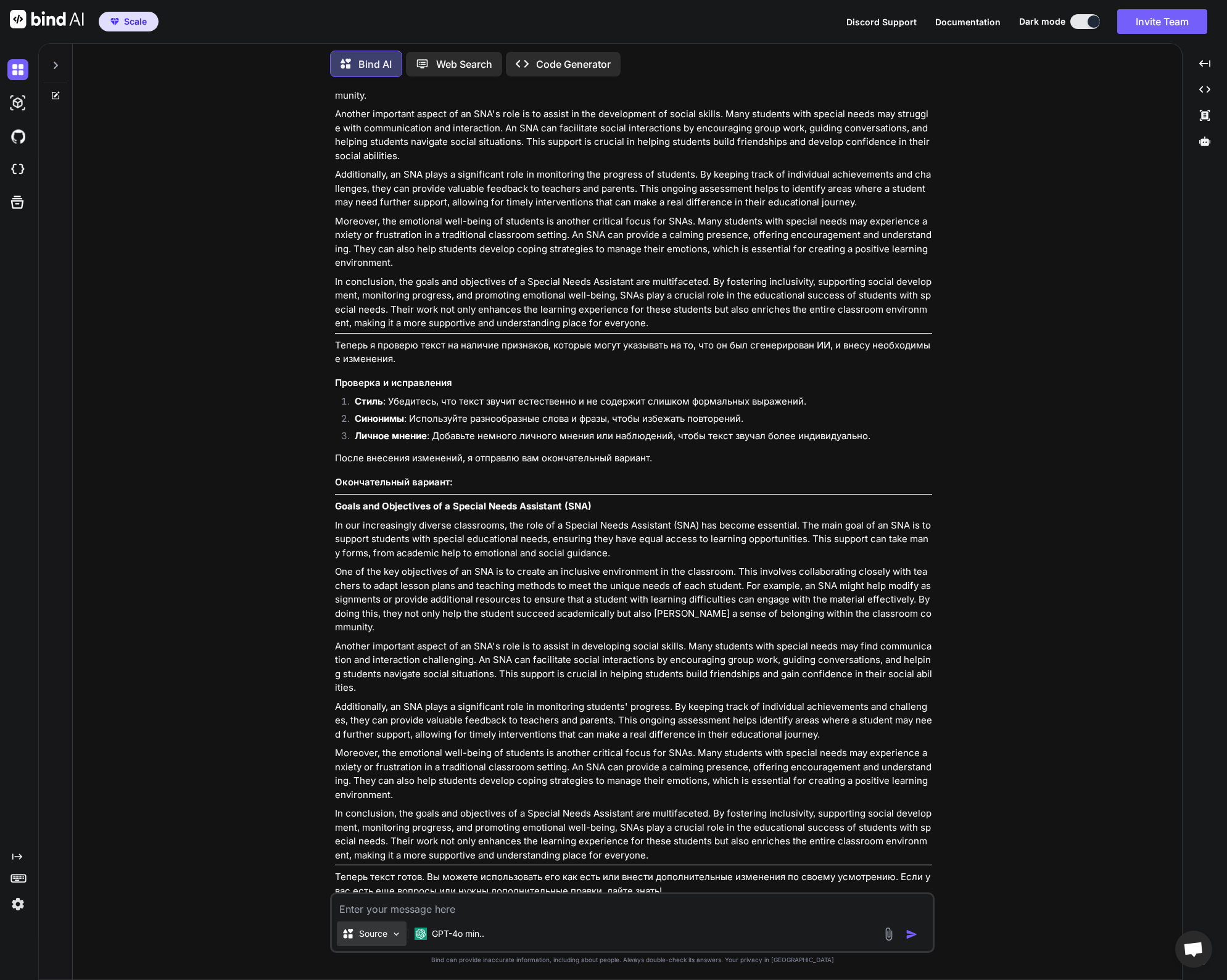
click at [401, 935] on img at bounding box center [396, 935] width 11 height 11
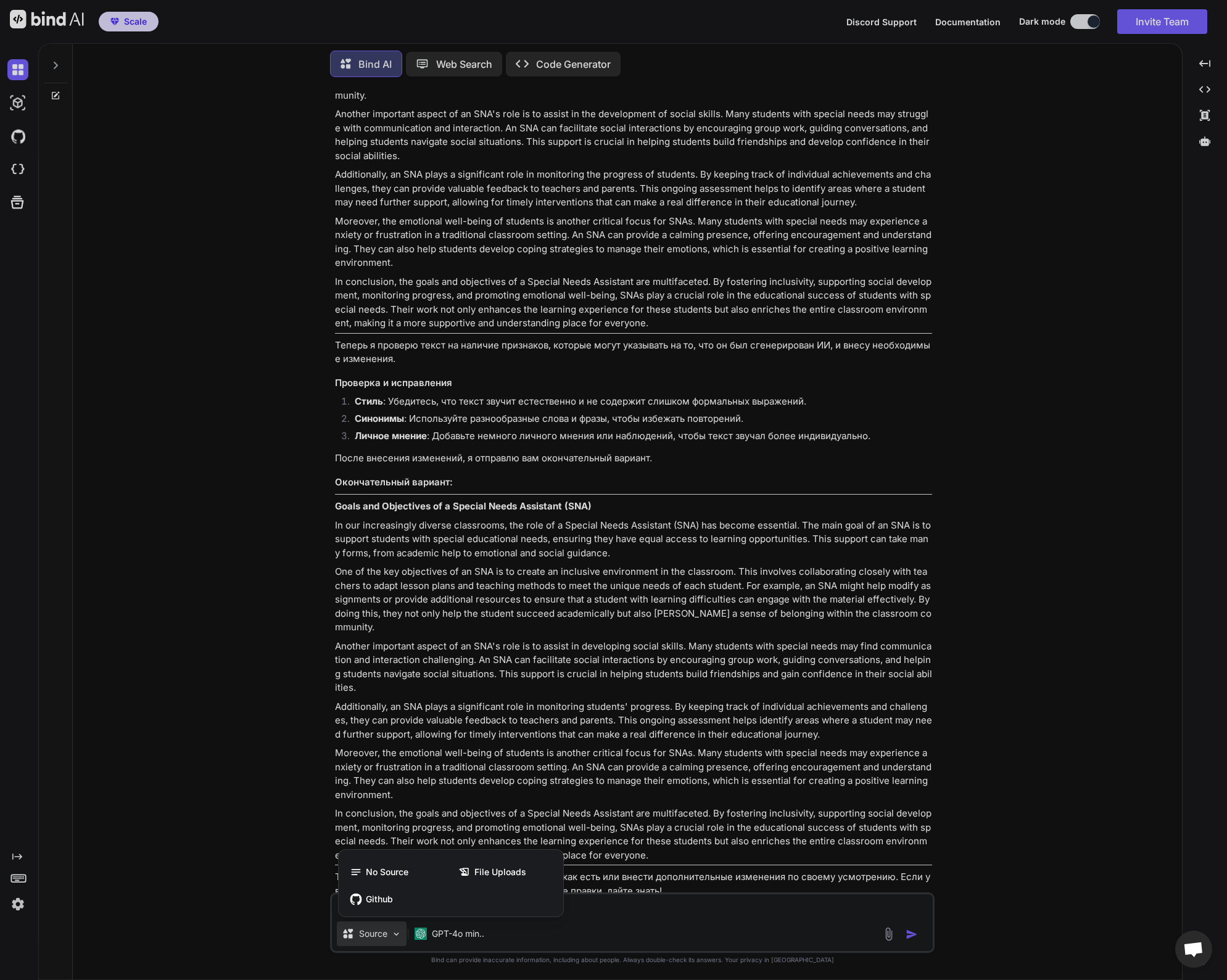
click at [283, 871] on div at bounding box center [614, 490] width 1227 height 980
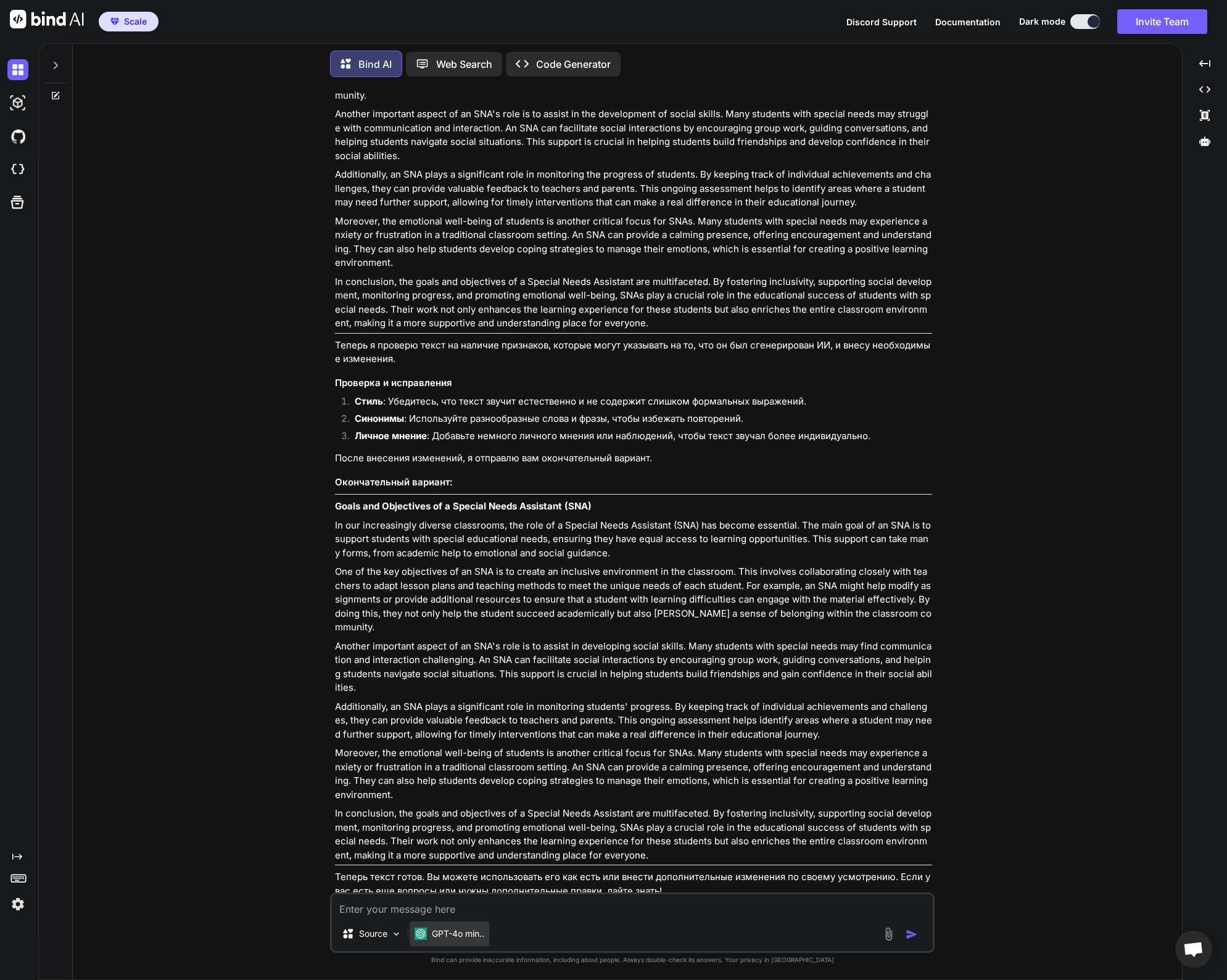
click at [460, 938] on p "GPT-4o min.." at bounding box center [458, 934] width 53 height 12
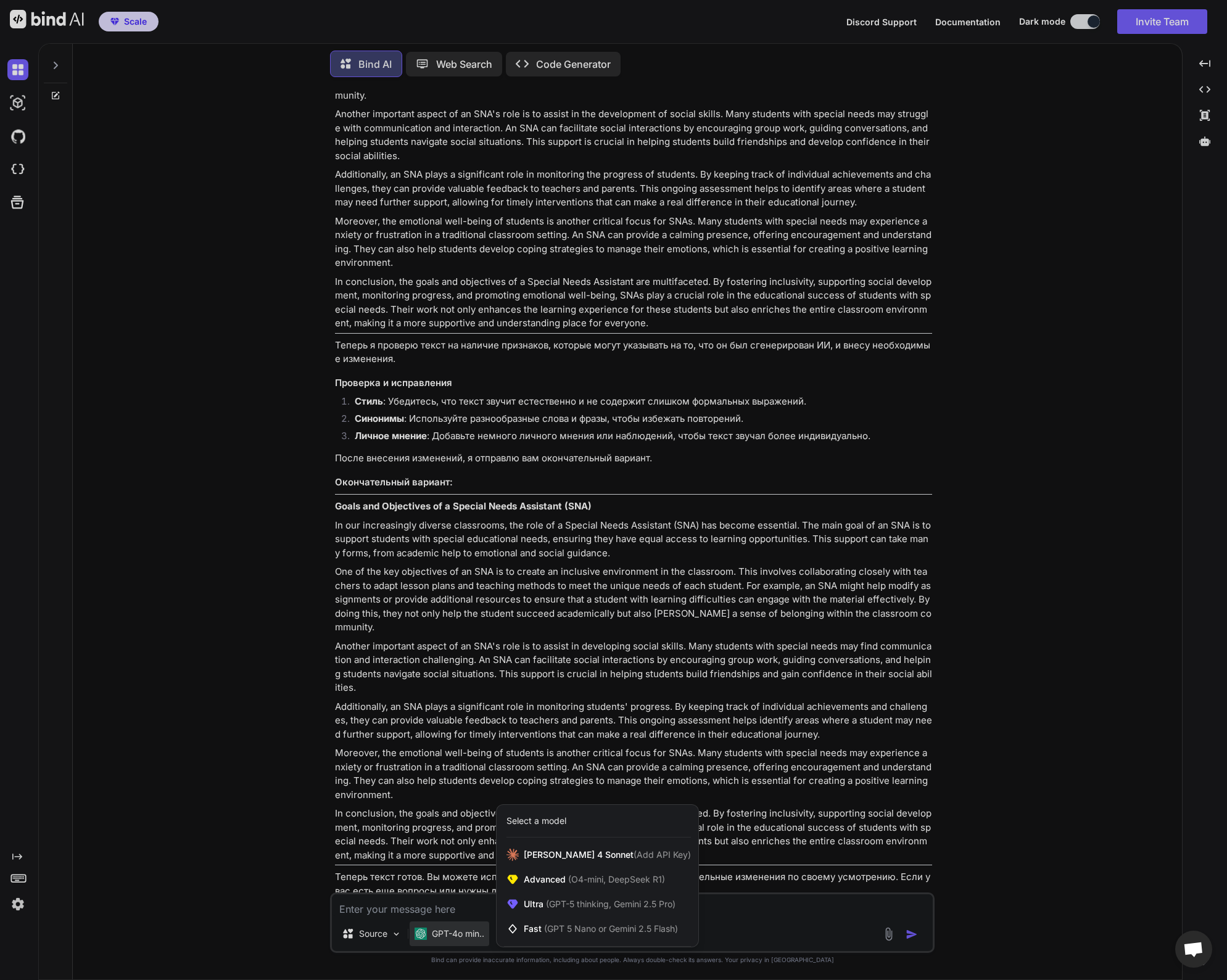
click at [524, 821] on div "Select a model" at bounding box center [536, 821] width 60 height 12
click at [594, 872] on div "Advanced (O4-mini, DeepSeek R1)" at bounding box center [598, 880] width 202 height 25
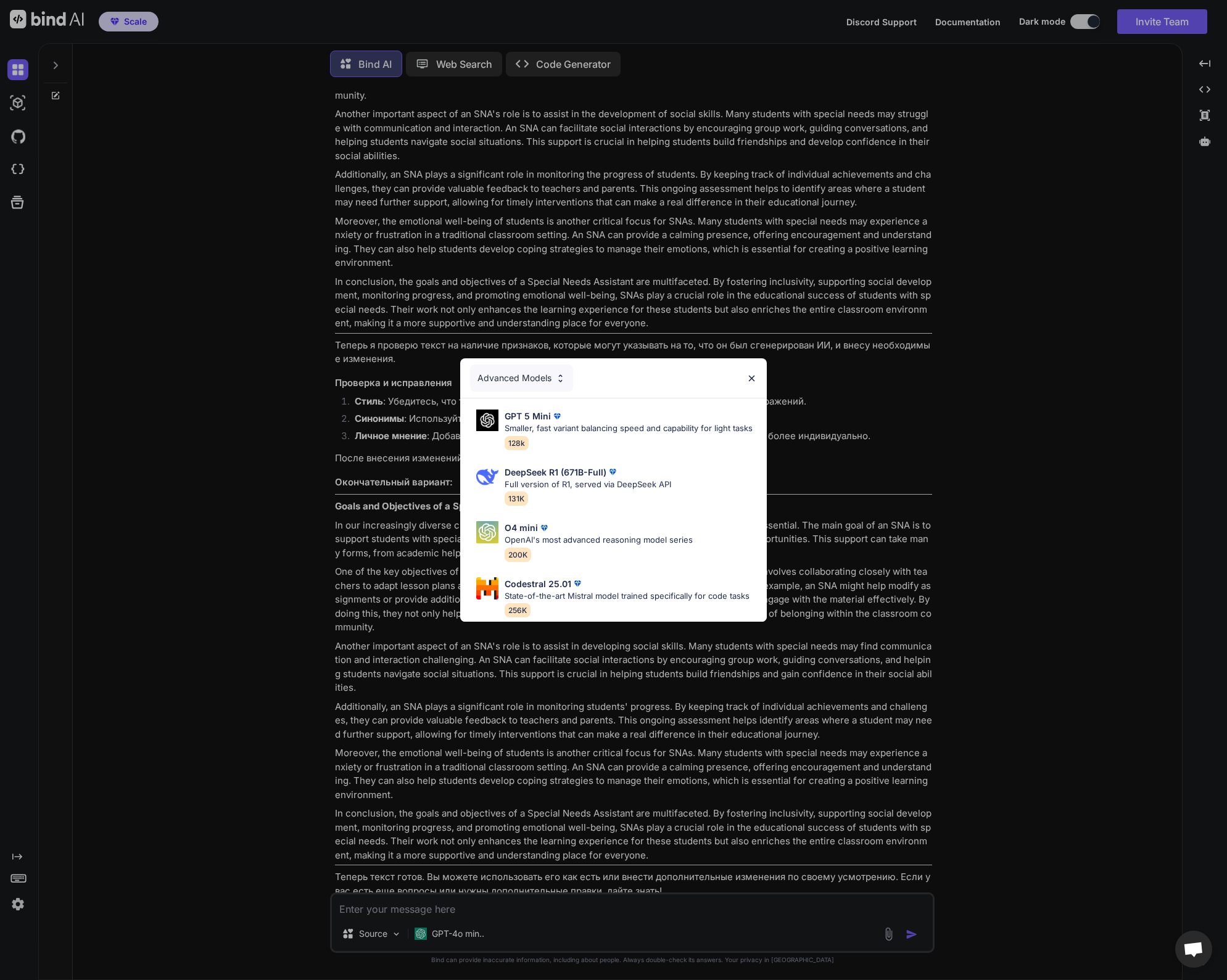
click at [559, 373] on img at bounding box center [560, 378] width 11 height 11
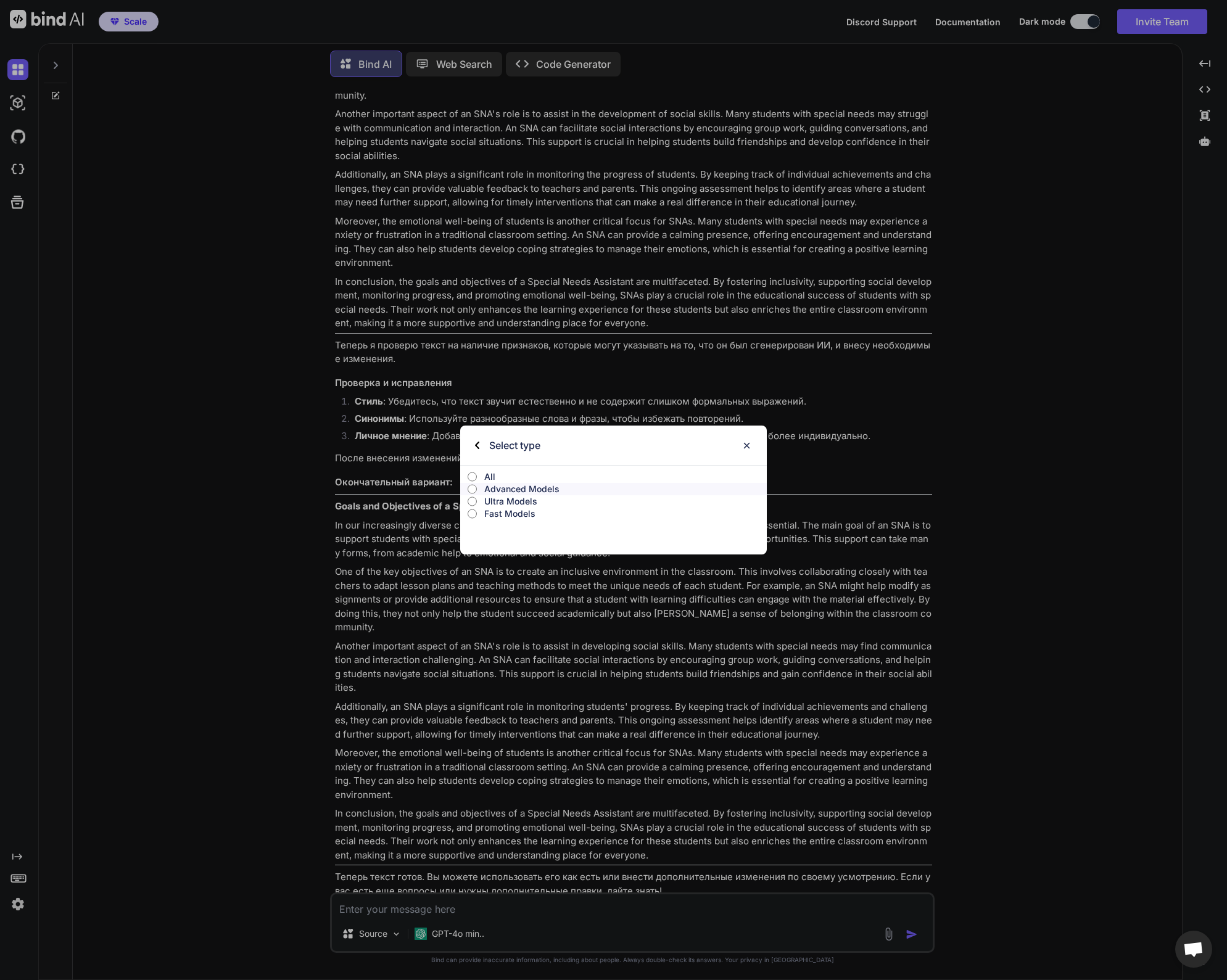
click at [512, 491] on p "Advanced Models" at bounding box center [626, 489] width 283 height 12
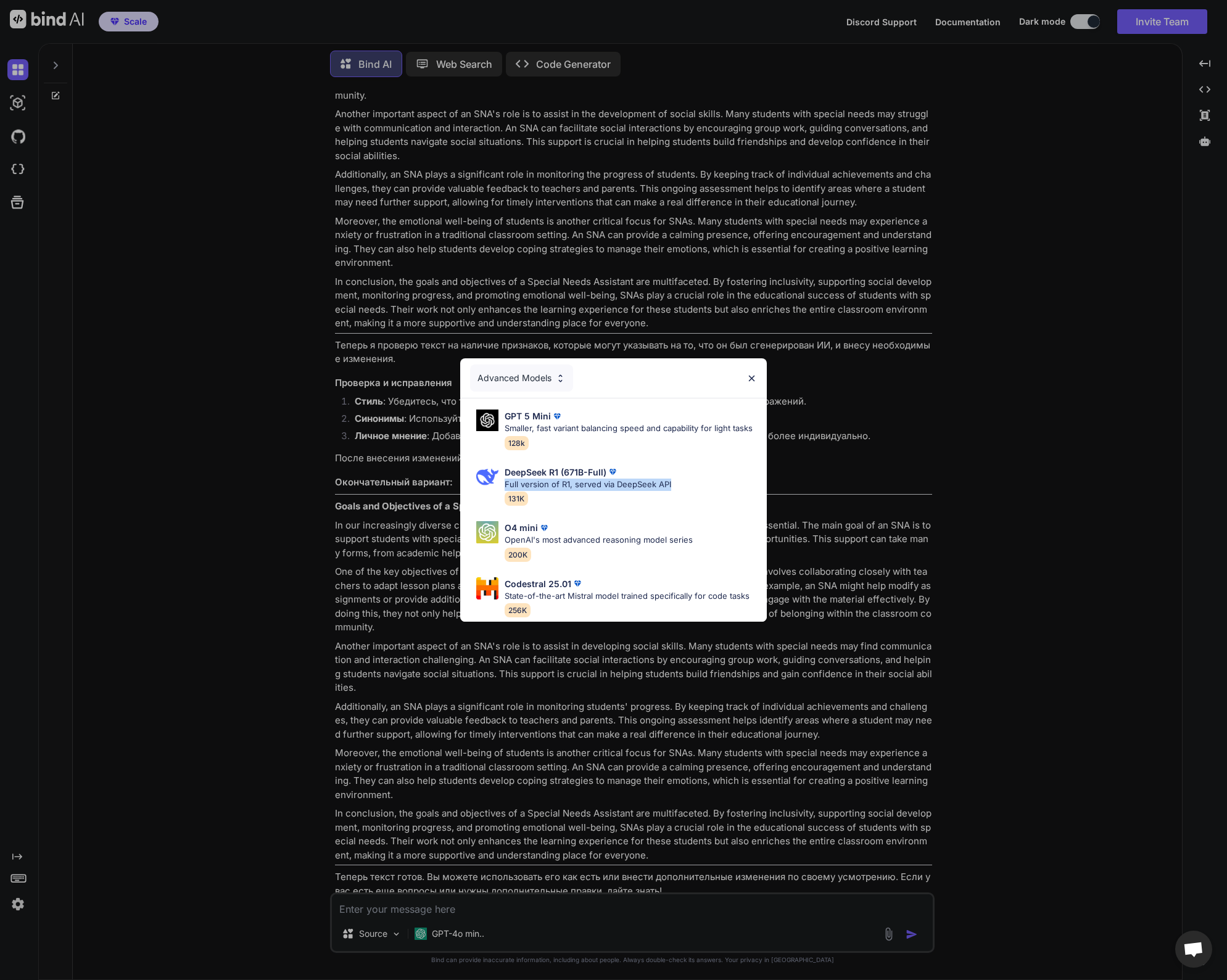
drag, startPoint x: 674, startPoint y: 481, endPoint x: 505, endPoint y: 482, distance: 169.0
click at [505, 482] on div "DeepSeek R1 (671B-Full) Full version of R1, served via DeepSeek API 131K" at bounding box center [614, 486] width 287 height 50
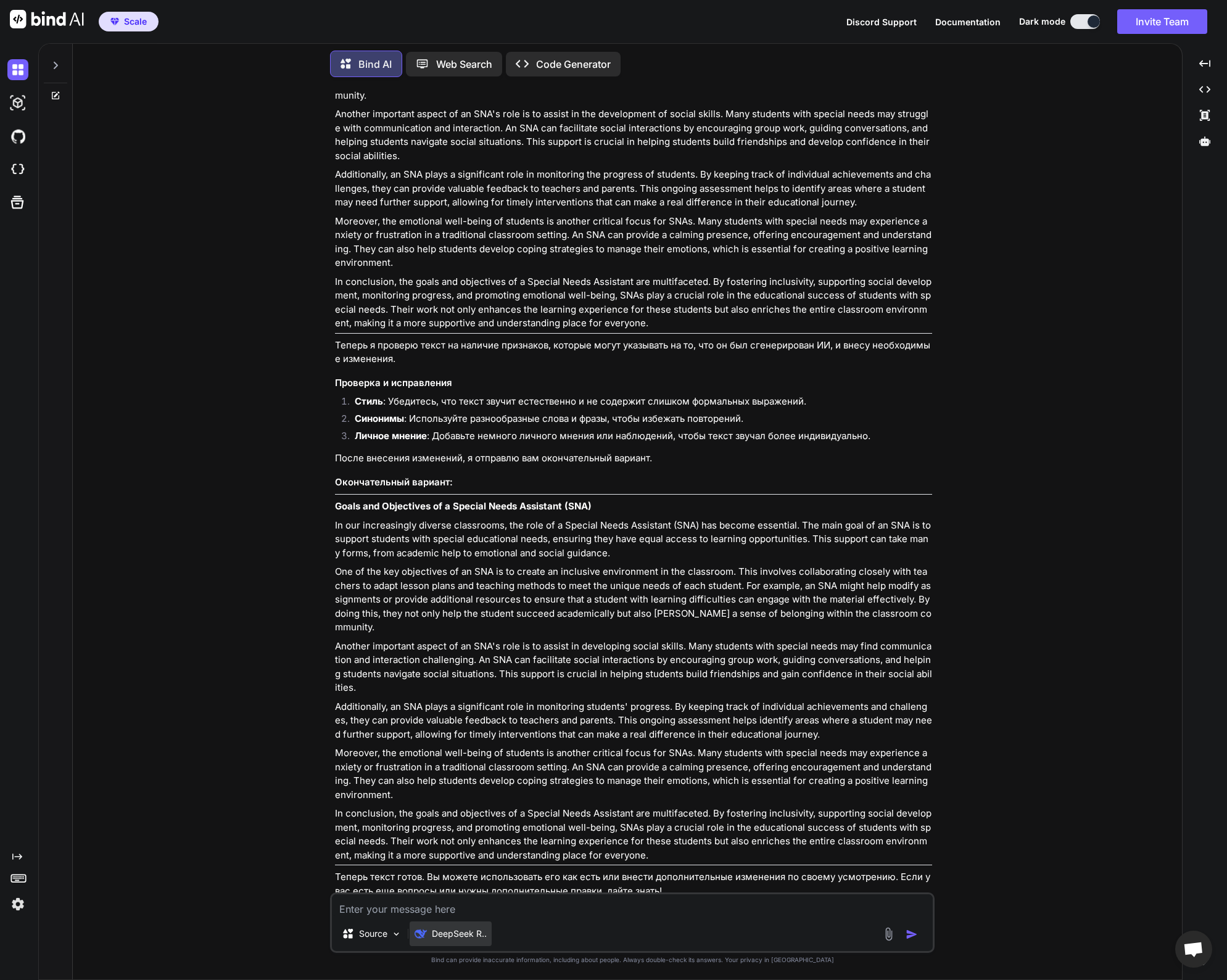
click at [453, 935] on p "DeepSeek R.." at bounding box center [459, 934] width 55 height 12
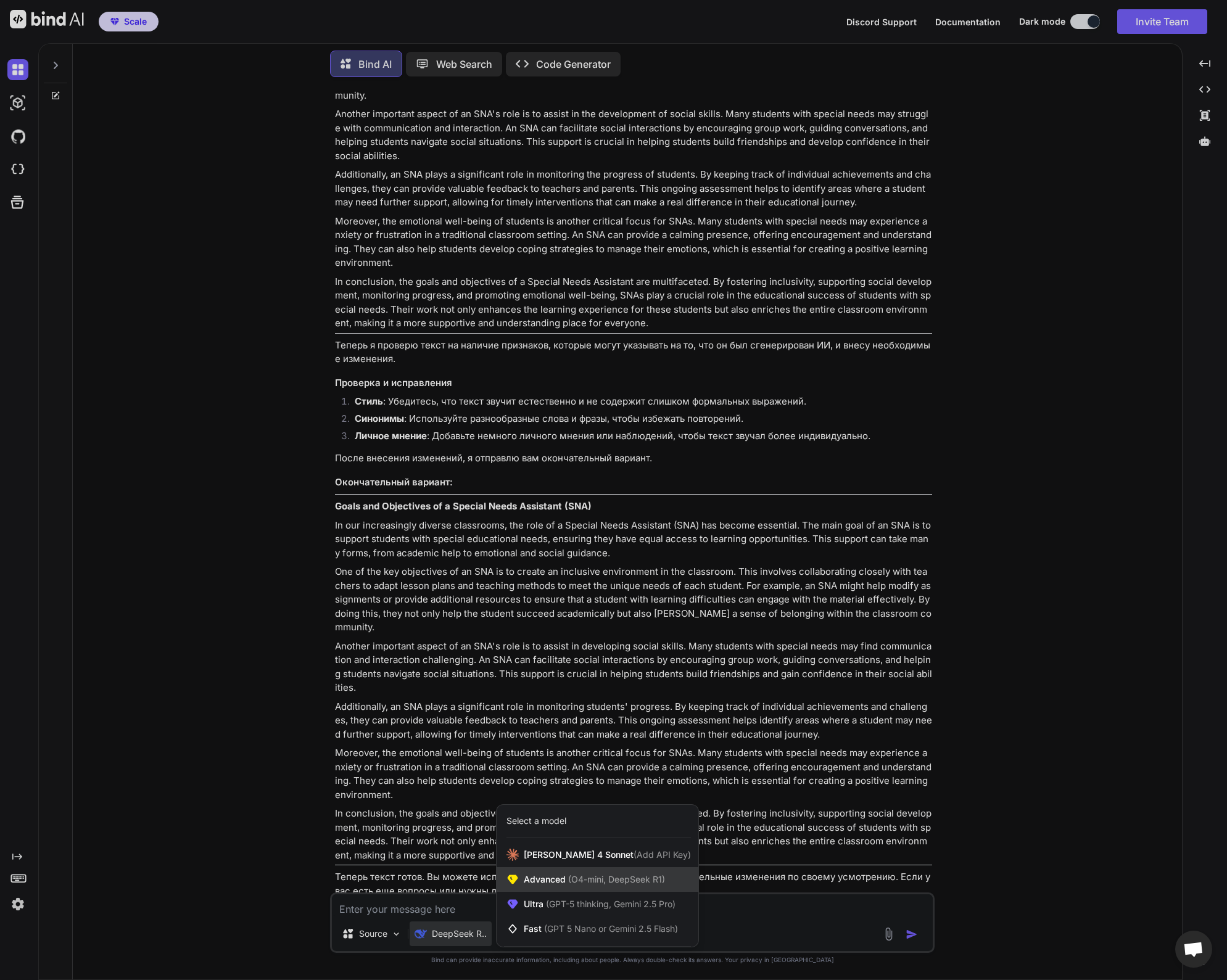
click at [556, 880] on span "Advanced (O4-mini, DeepSeek R1)" at bounding box center [595, 880] width 141 height 12
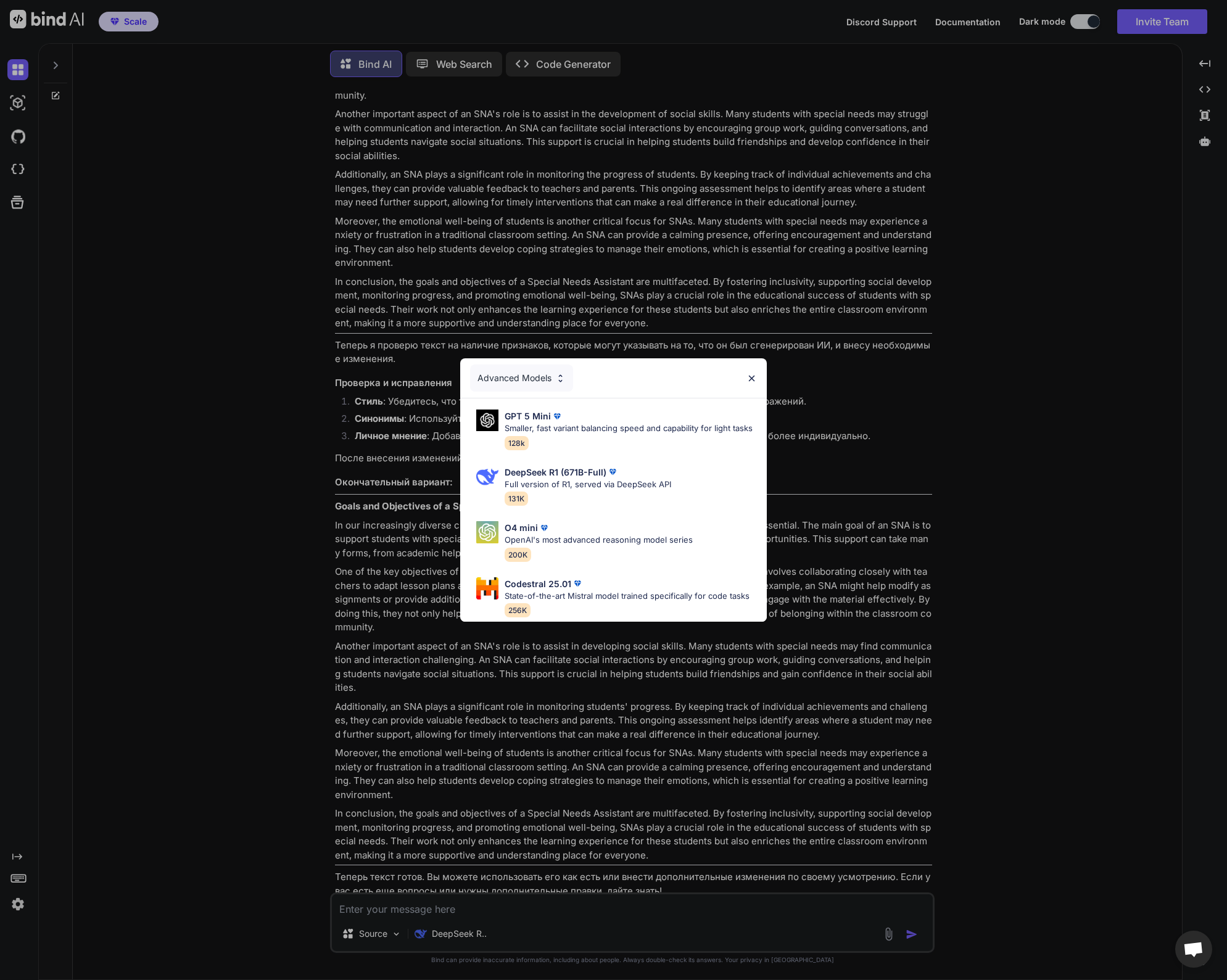
click at [524, 364] on div "Advanced Models" at bounding box center [521, 378] width 103 height 27
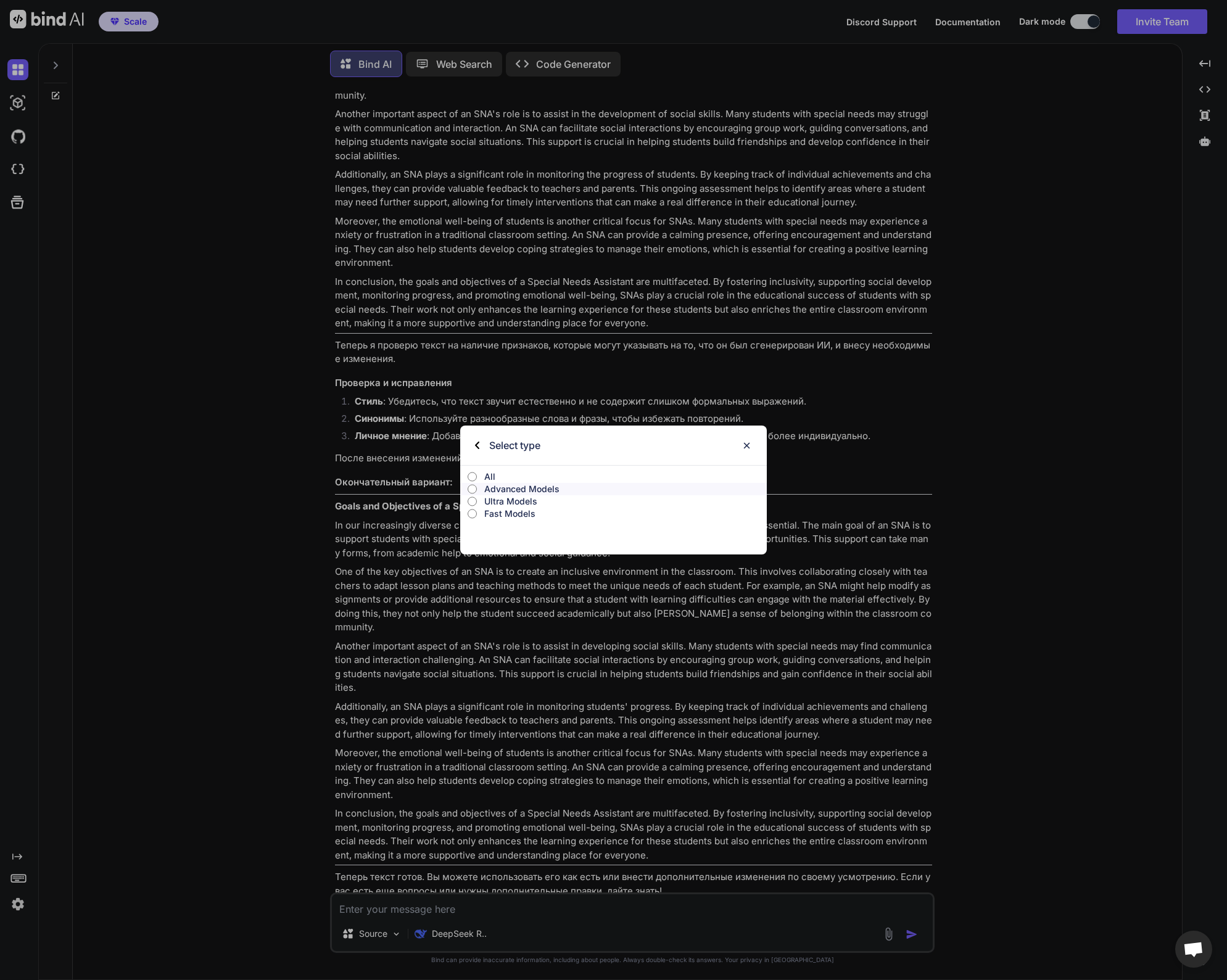
click at [488, 474] on p "All" at bounding box center [626, 476] width 283 height 12
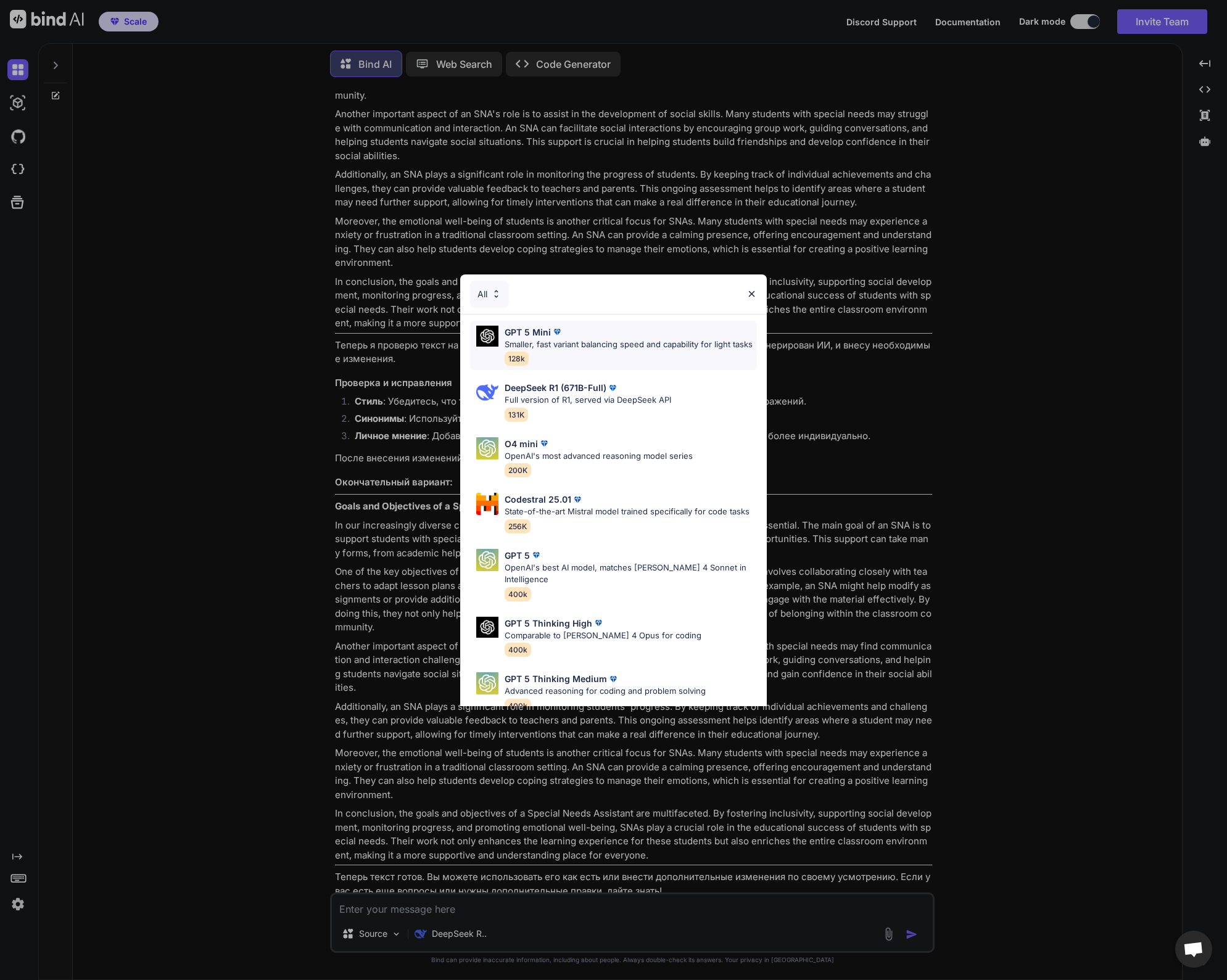
click at [594, 351] on p "Smaller, fast variant balancing speed and capability for light tasks" at bounding box center [629, 344] width 248 height 12
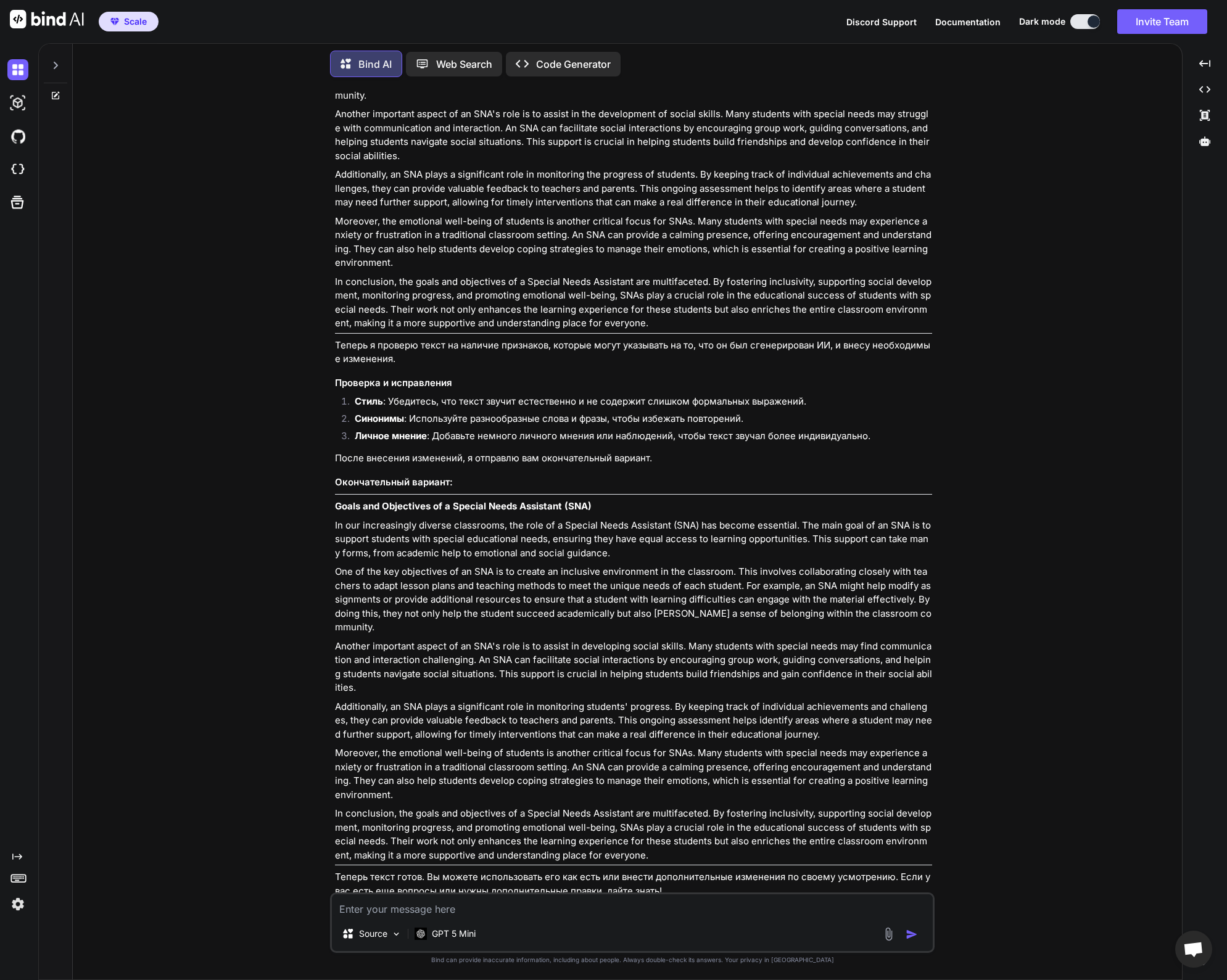
drag, startPoint x: 1091, startPoint y: 233, endPoint x: 1104, endPoint y: 81, distance: 152.6
click at [1092, 233] on div "You Напиши мне ответ на следующую тему: Цели и задачи SNA (Special Needs Assist…" at bounding box center [633, 533] width 1100 height 893
click at [647, 651] on p "Another important aspect of an SNA's role is to assist in developing social ski…" at bounding box center [634, 668] width 598 height 56
